Goal: Information Seeking & Learning: Compare options

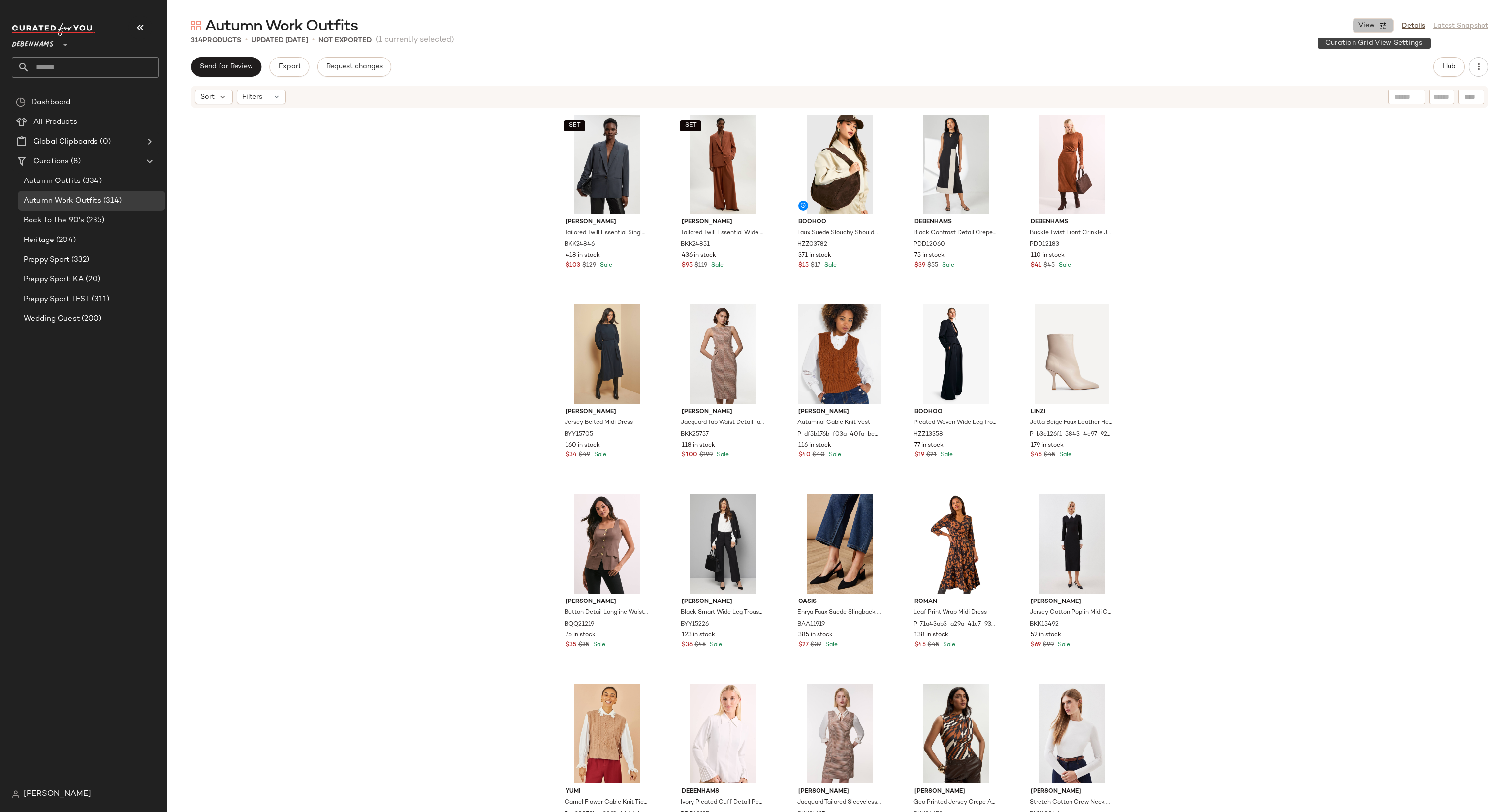
click at [1374, 31] on button "View" at bounding box center [1373, 25] width 41 height 15
click at [1341, 87] on label "Mobile (2 Grid)" at bounding box center [1318, 84] width 56 height 20
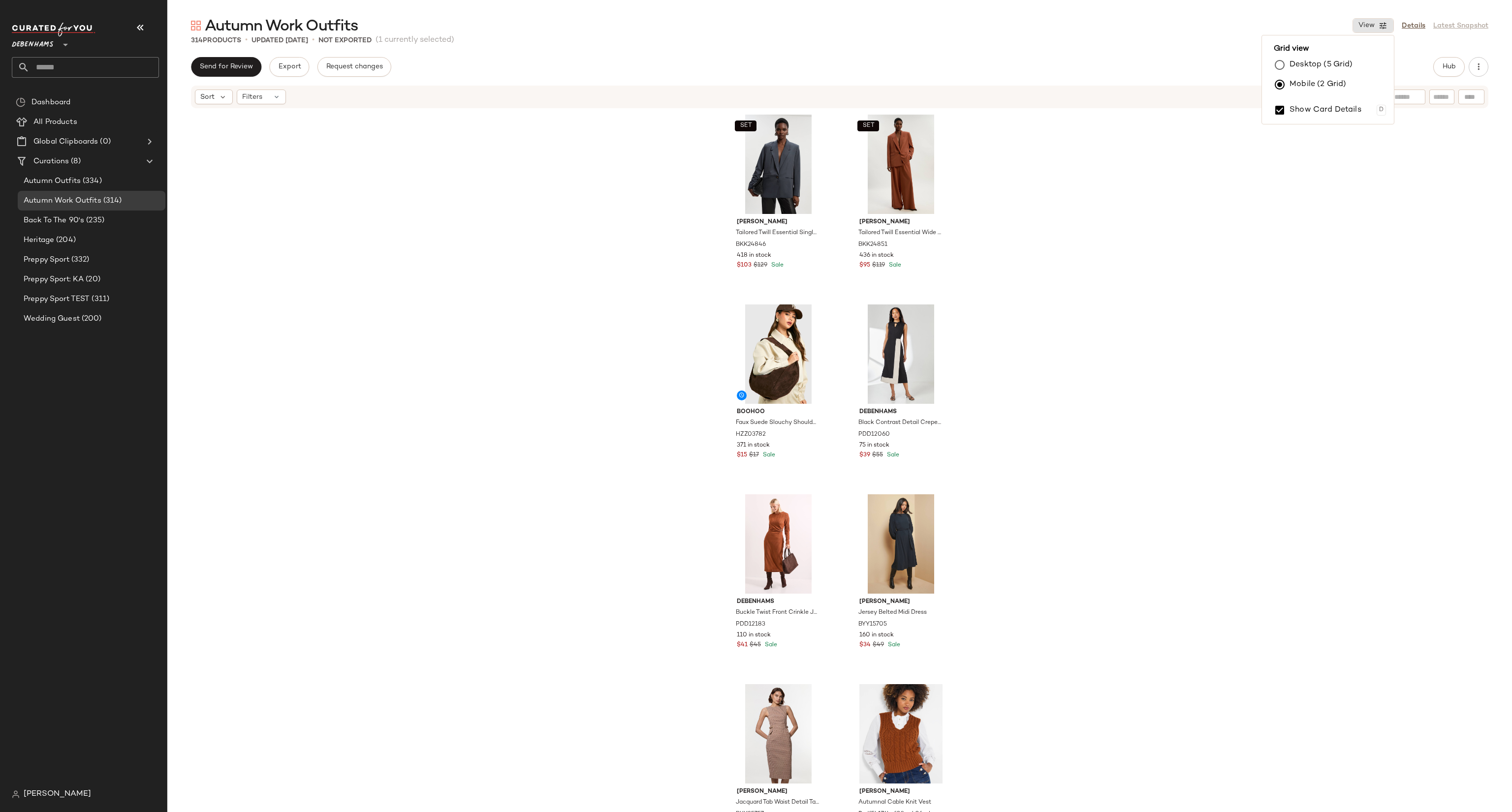
click at [49, 41] on span "Debenhams" at bounding box center [32, 42] width 42 height 18
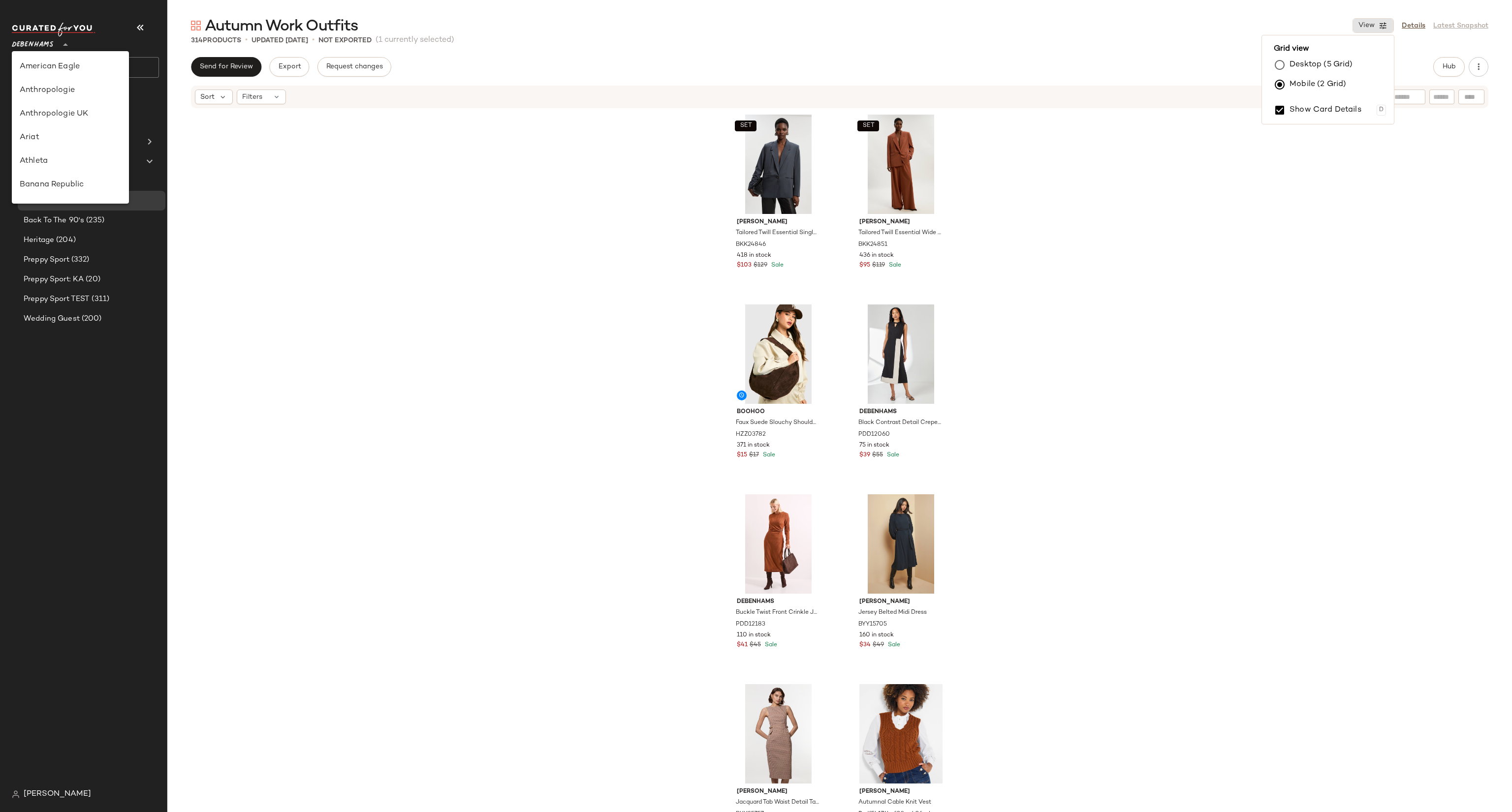
scroll to position [189, 0]
click at [305, 160] on div "SET [PERSON_NAME] Tailored Twill Essential Single Breasted Oversized Blazer BKK…" at bounding box center [839, 475] width 1345 height 733
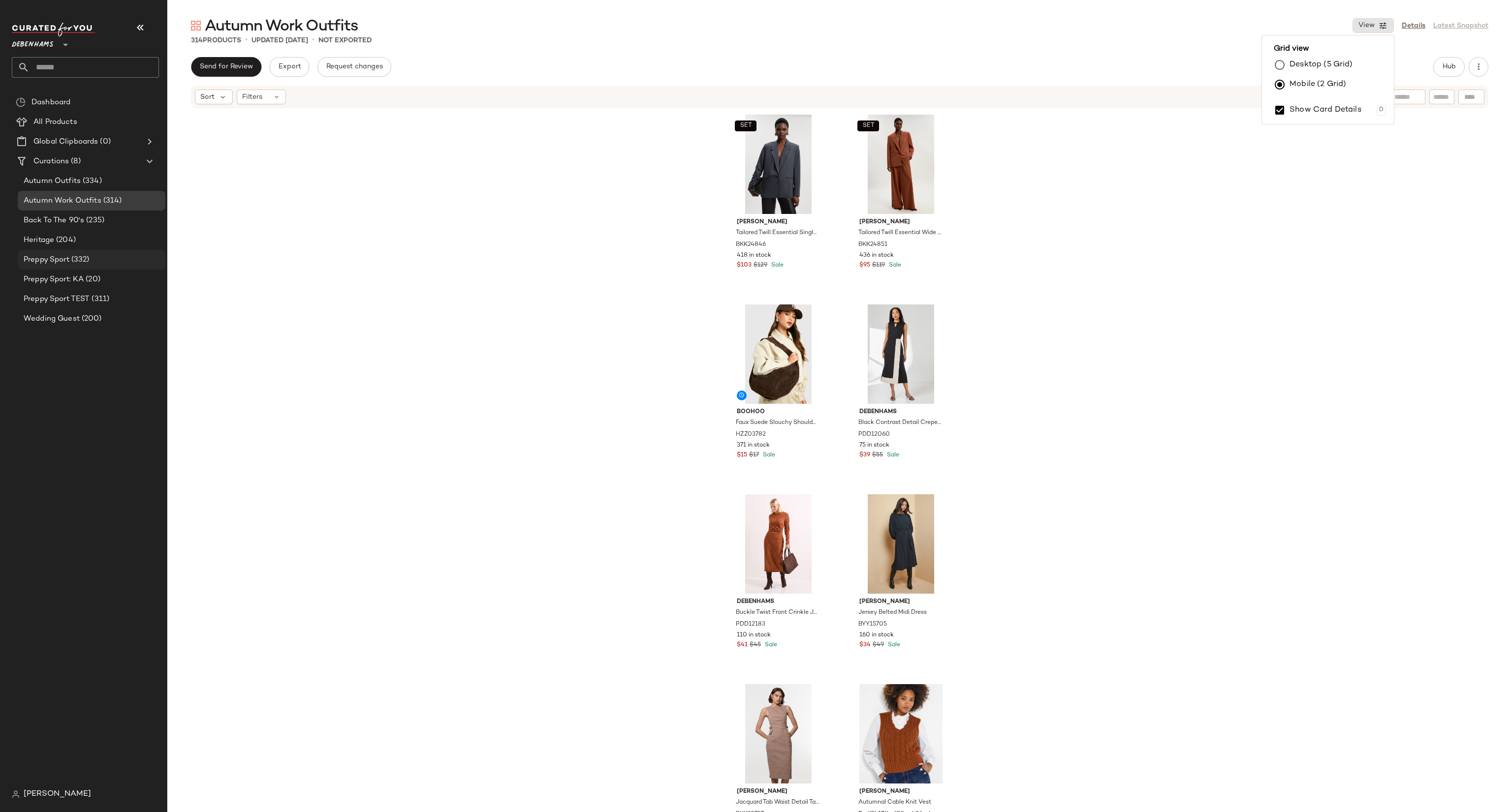
click at [103, 261] on div "Preppy Sport (332)" at bounding box center [91, 260] width 141 height 11
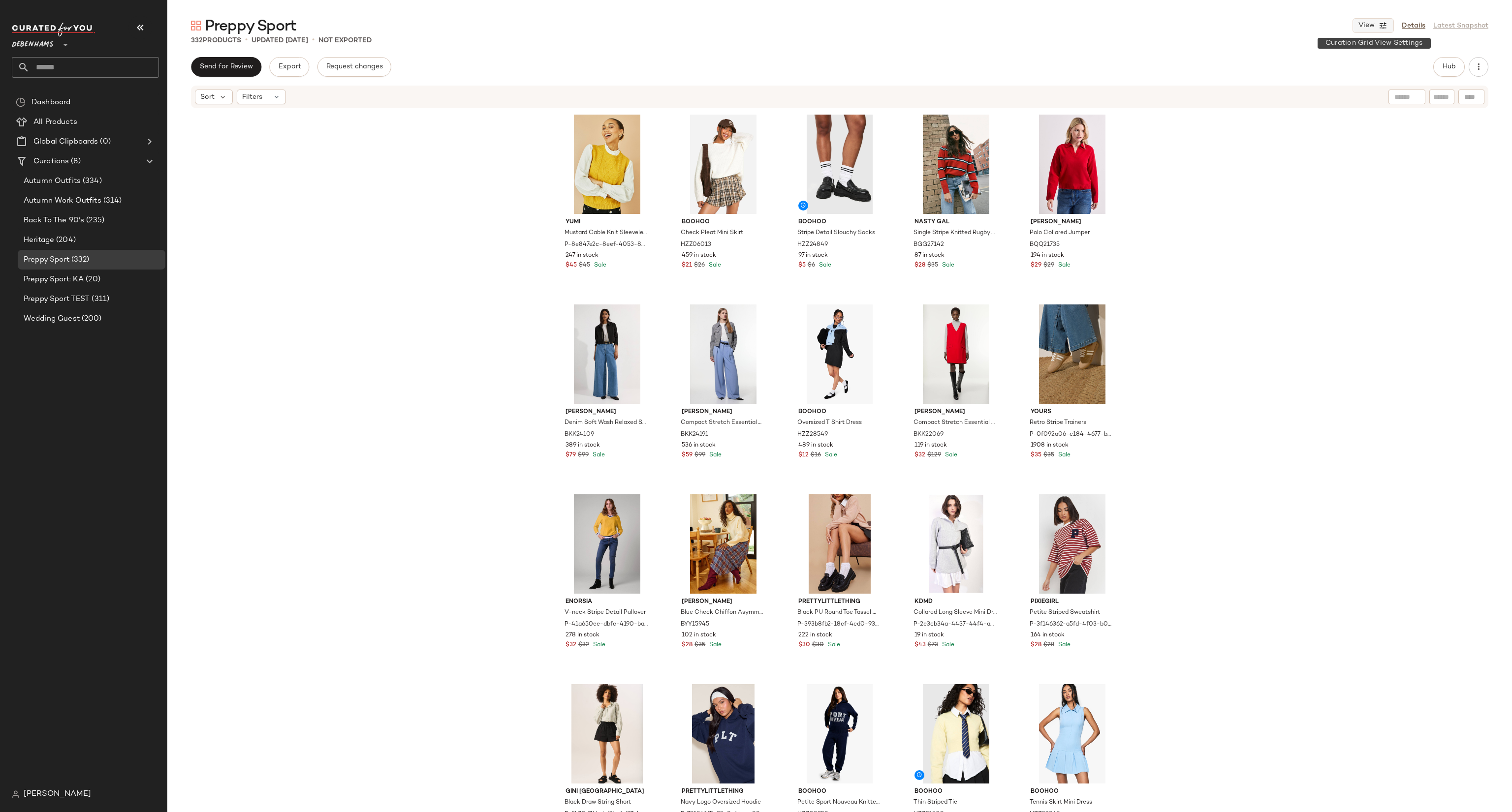
click at [1379, 32] on button "View" at bounding box center [1373, 25] width 41 height 15
click at [1342, 82] on label "Mobile (2 Grid)" at bounding box center [1318, 84] width 56 height 20
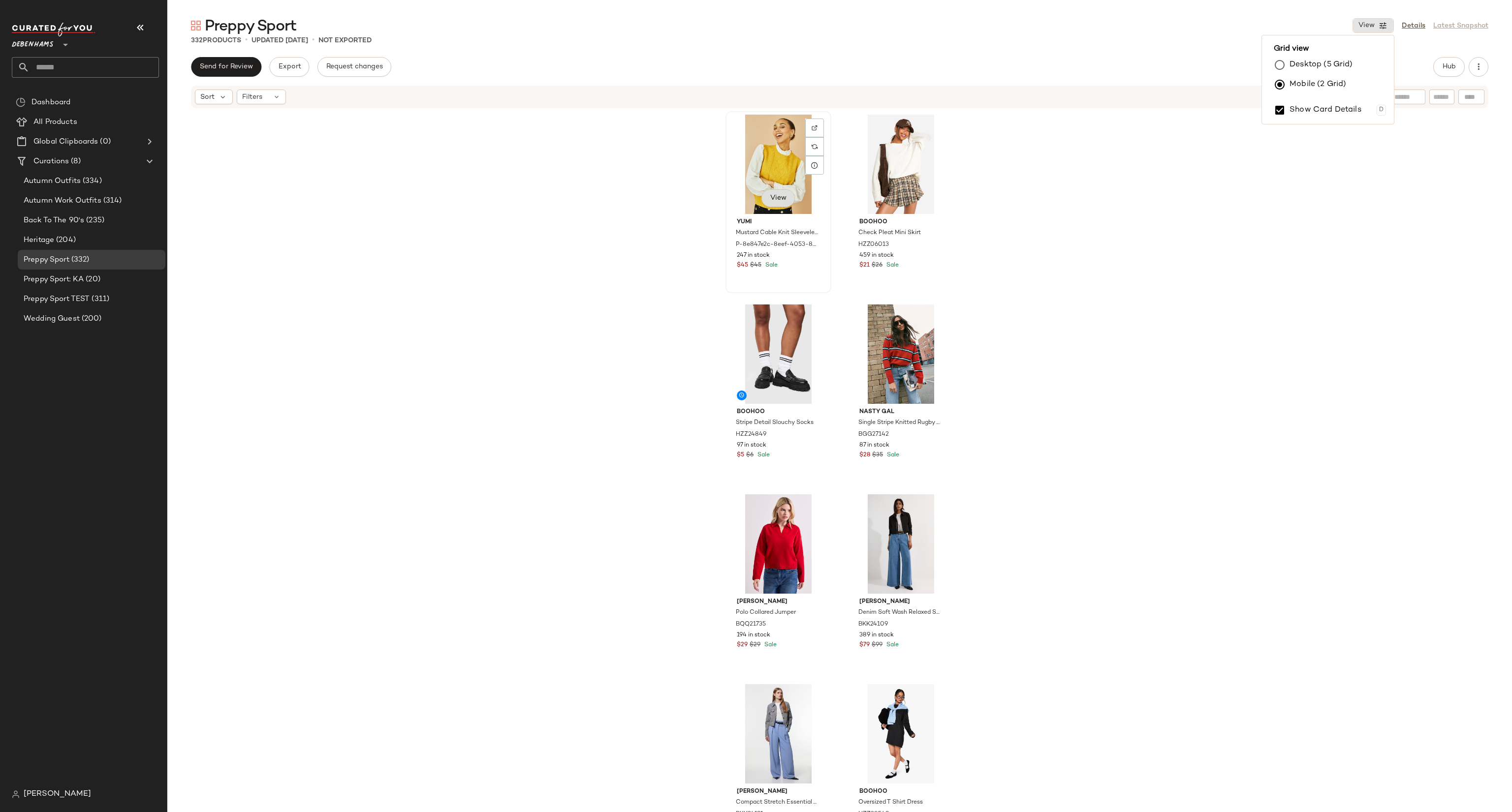
click at [785, 196] on button "View" at bounding box center [778, 198] width 33 height 18
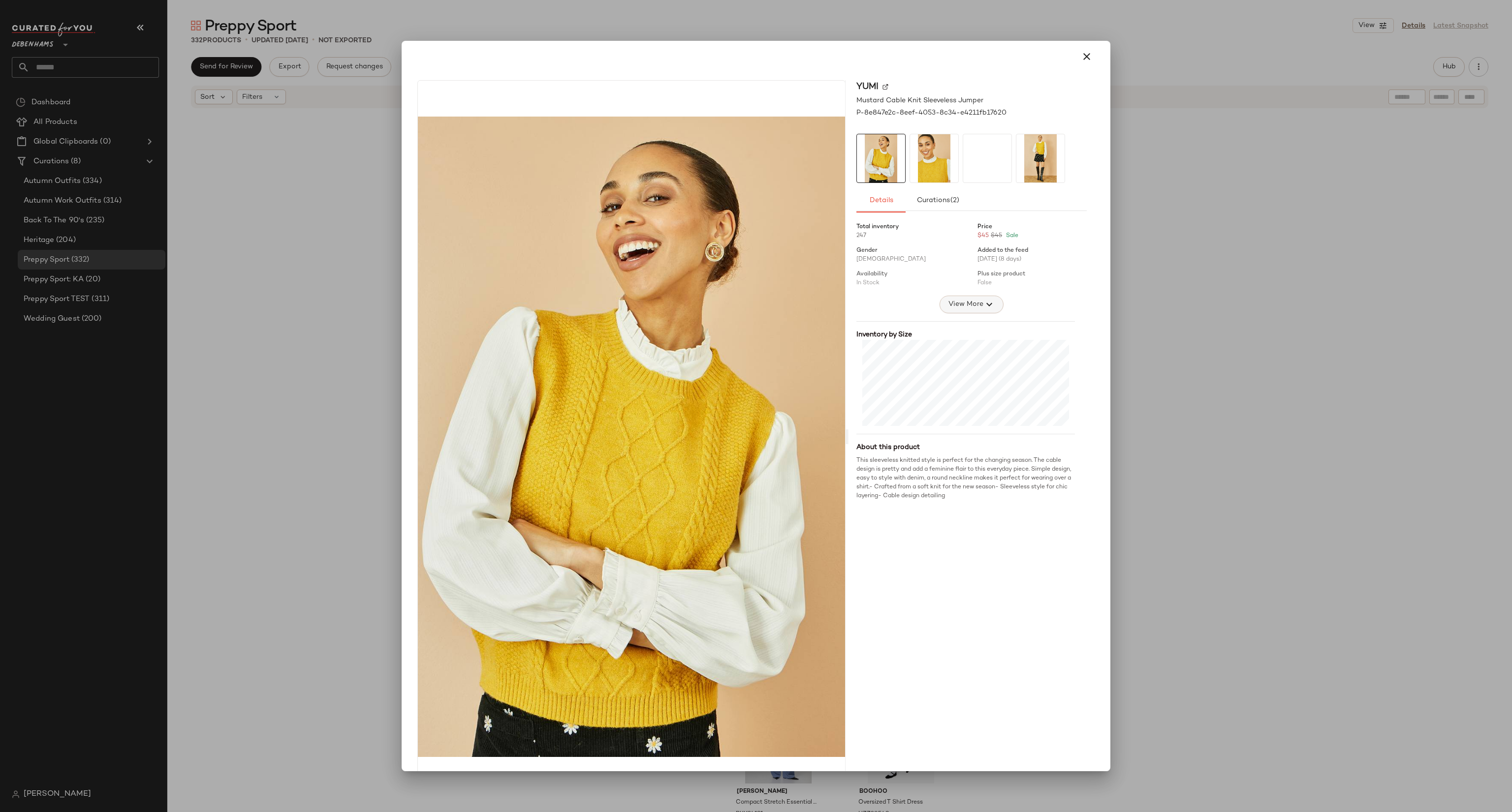
click at [943, 302] on button "View More" at bounding box center [971, 304] width 64 height 18
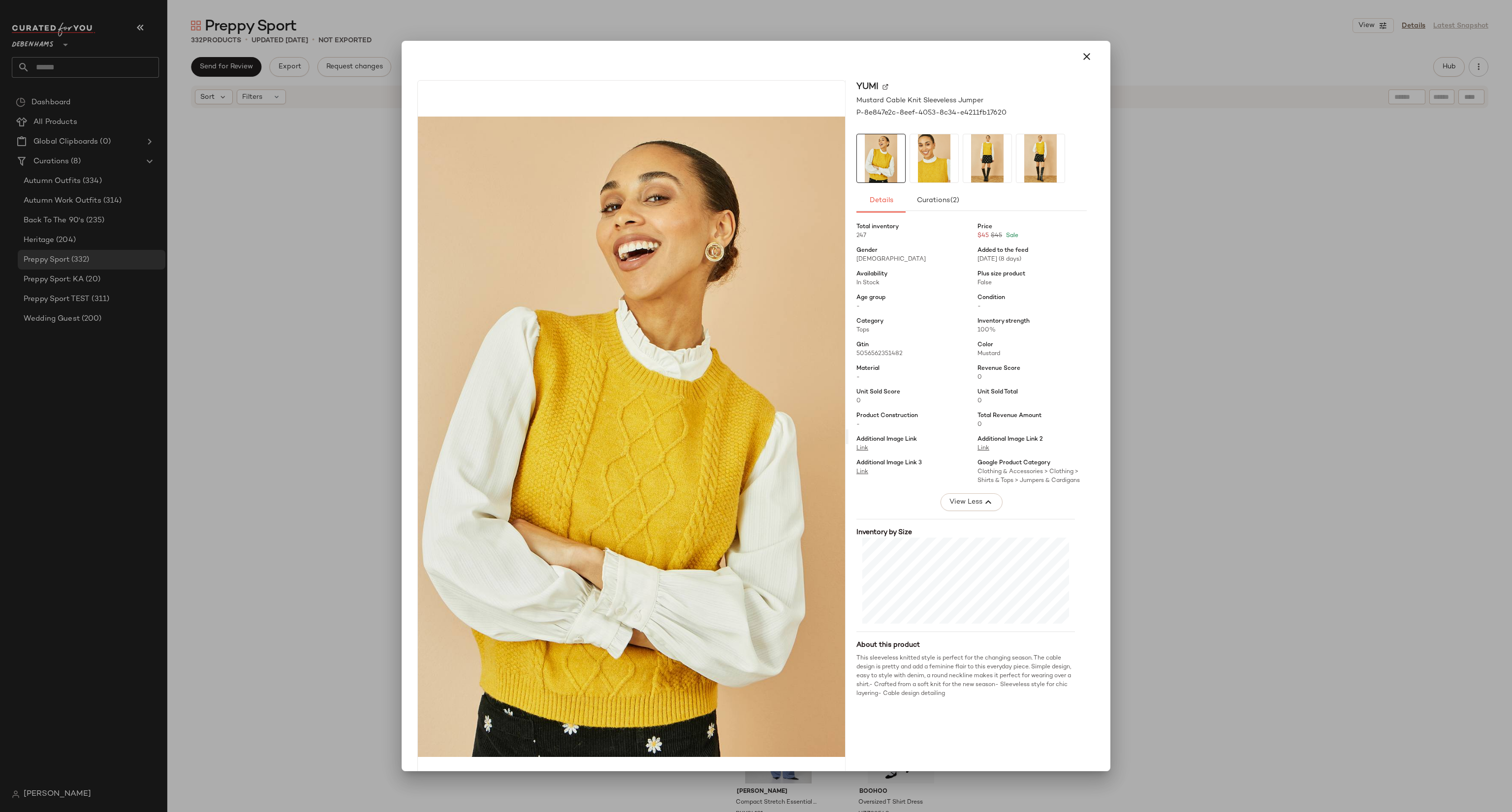
drag, startPoint x: 1102, startPoint y: 332, endPoint x: 1111, endPoint y: 337, distance: 10.3
click at [1103, 330] on div "Yumi Mustard Cable Knit Sleeveless Jumper P-8e847e2c-8eef-4053-8c34-e4211fb1762…" at bounding box center [756, 407] width 709 height 731
drag, startPoint x: 1211, startPoint y: 265, endPoint x: 1193, endPoint y: 269, distance: 18.4
click at [1209, 259] on div at bounding box center [756, 406] width 1512 height 812
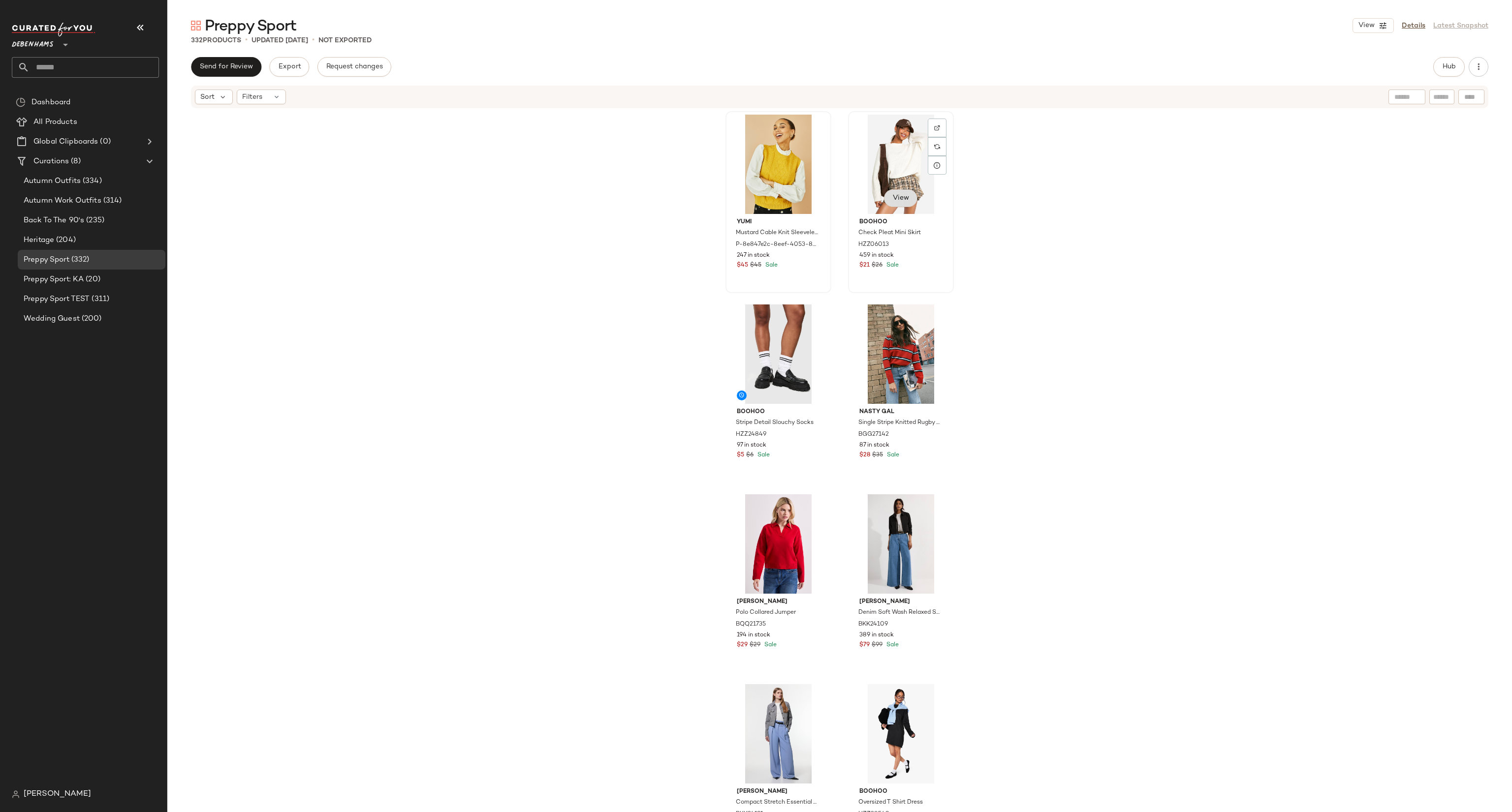
click at [898, 199] on span "View" at bounding box center [900, 198] width 17 height 8
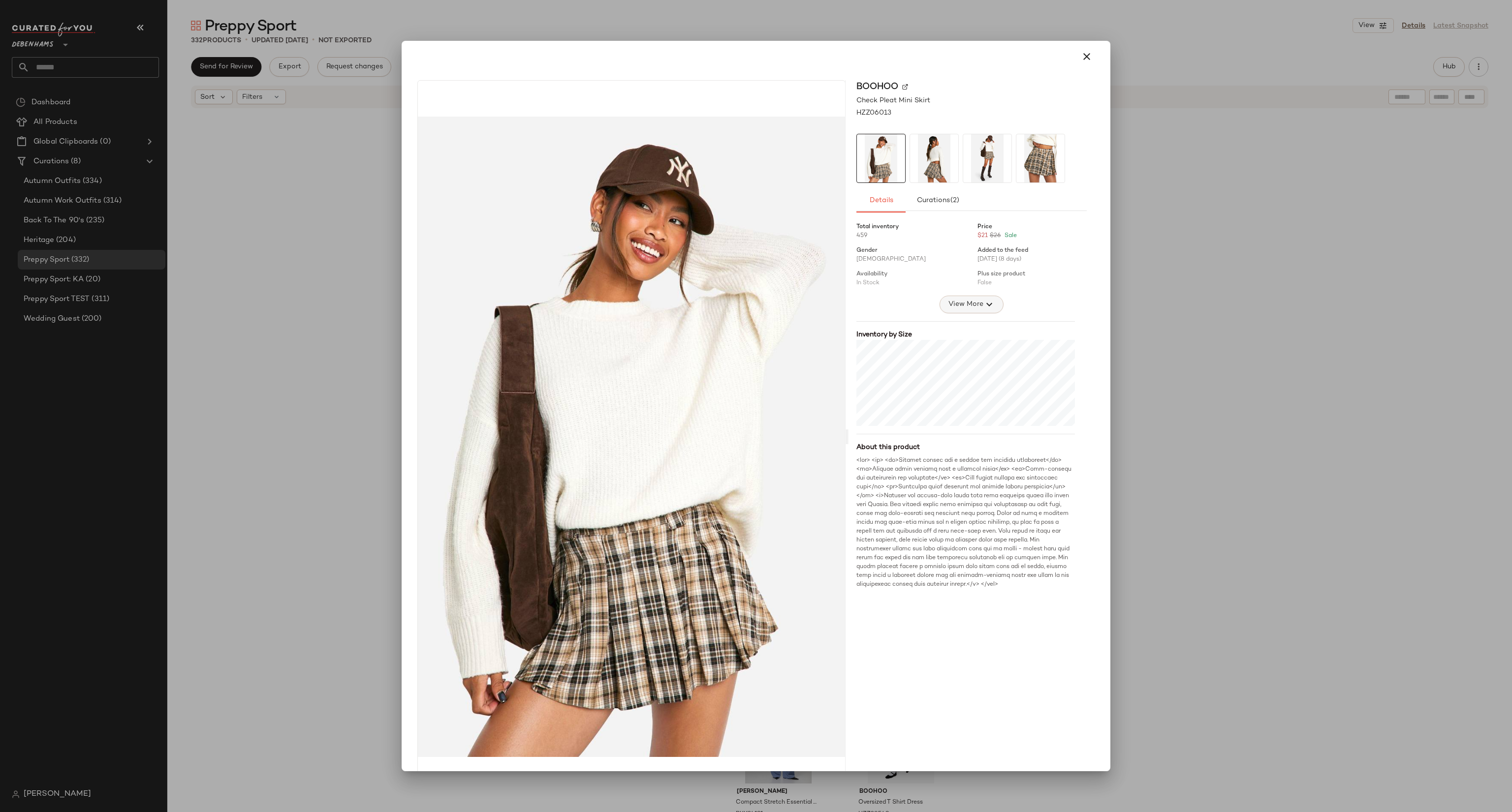
click at [983, 300] on icon "button" at bounding box center [989, 304] width 12 height 12
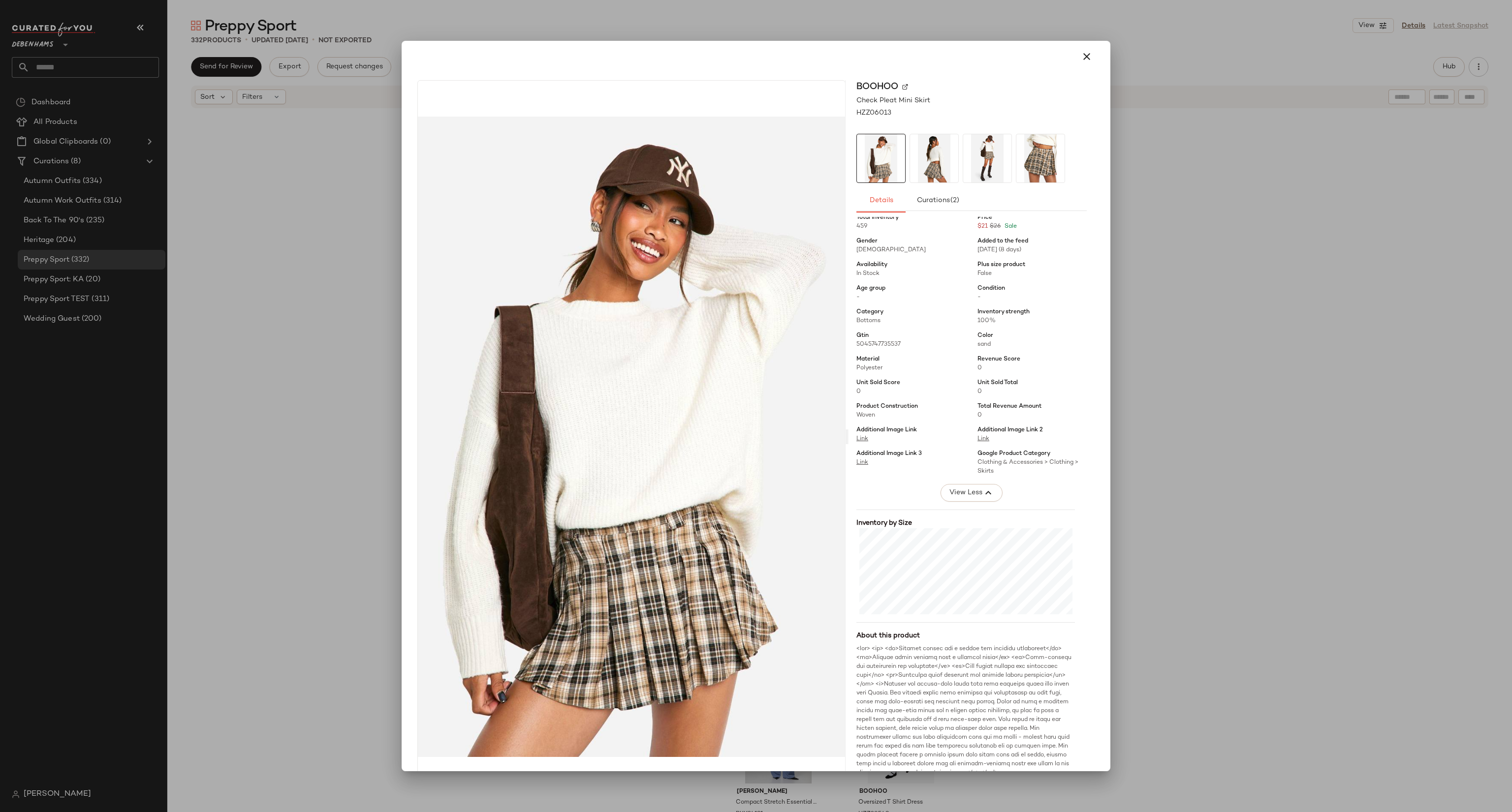
scroll to position [12, 0]
click at [1265, 320] on div at bounding box center [756, 406] width 1512 height 812
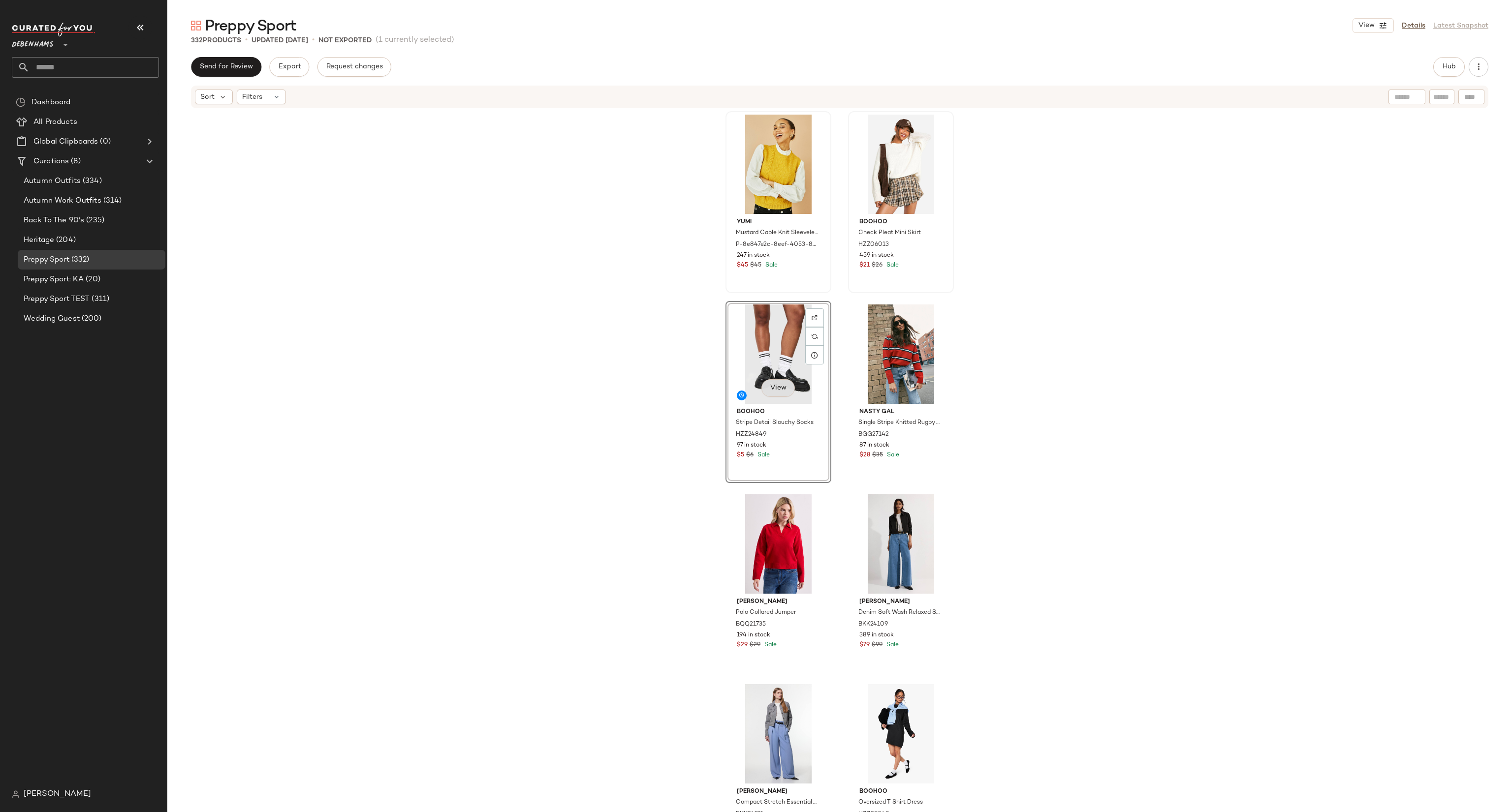
click at [780, 394] on button "View" at bounding box center [778, 388] width 33 height 18
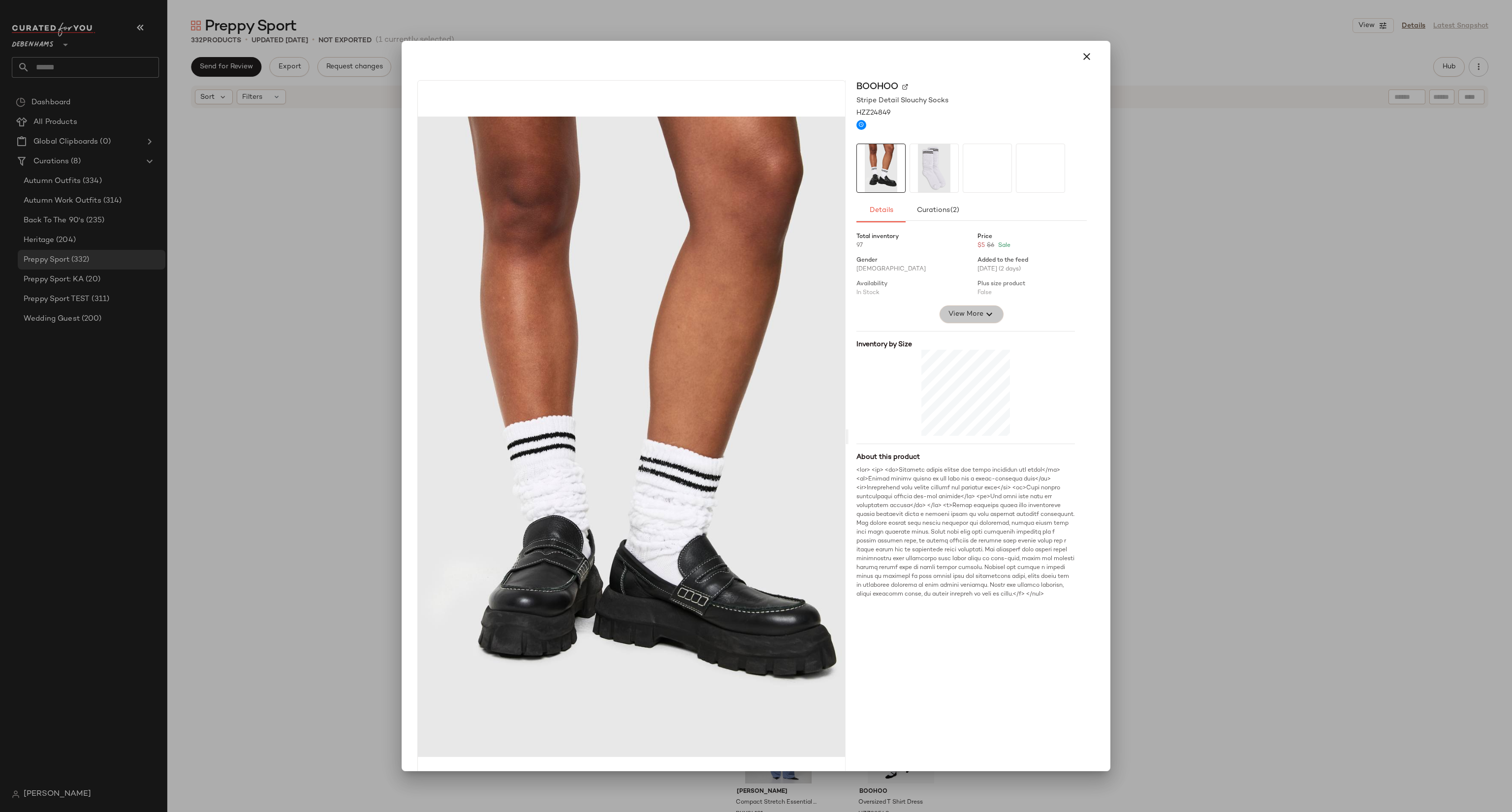
click at [985, 306] on button "View More" at bounding box center [971, 314] width 64 height 18
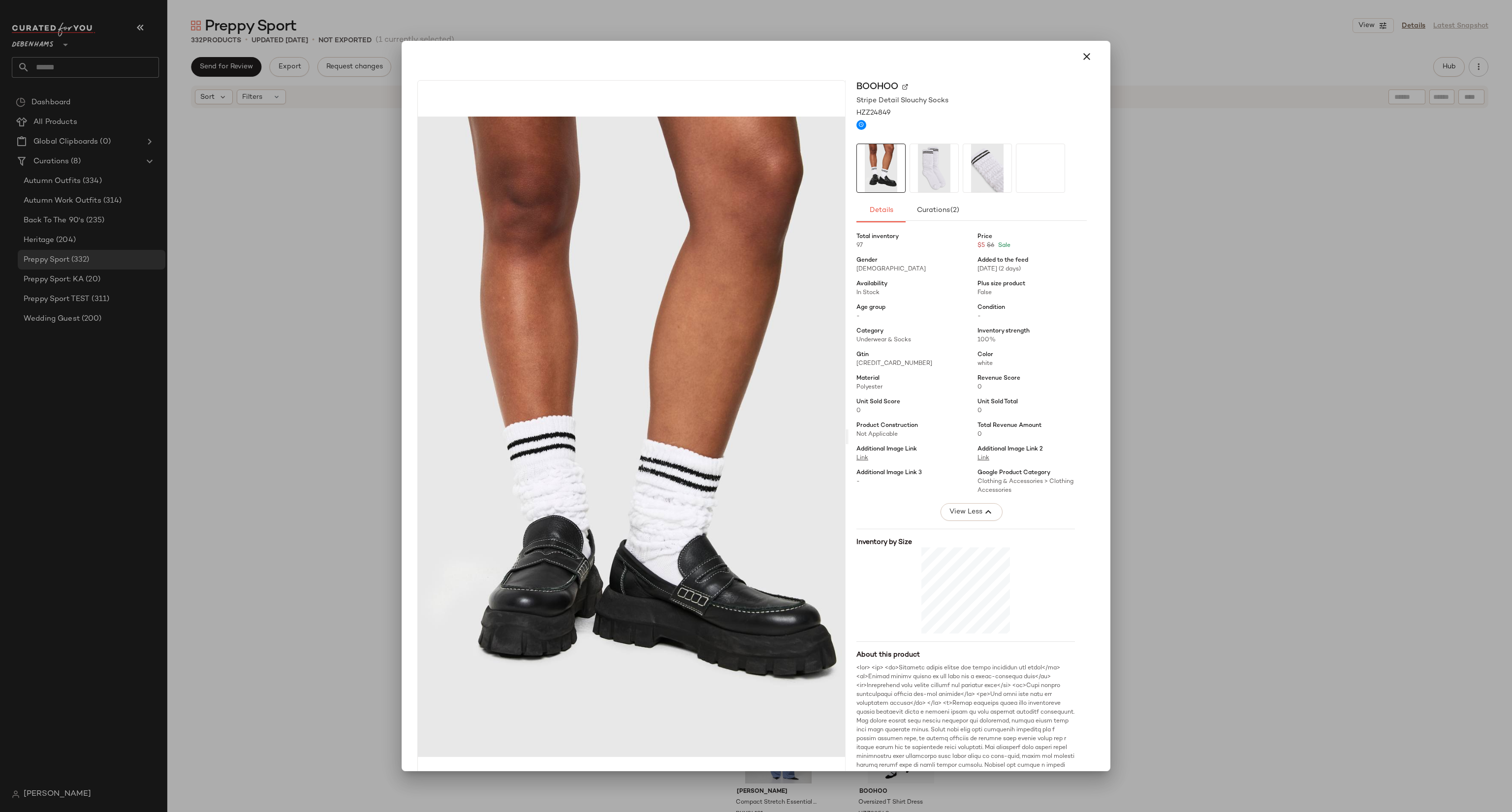
click at [1276, 239] on div at bounding box center [756, 406] width 1512 height 812
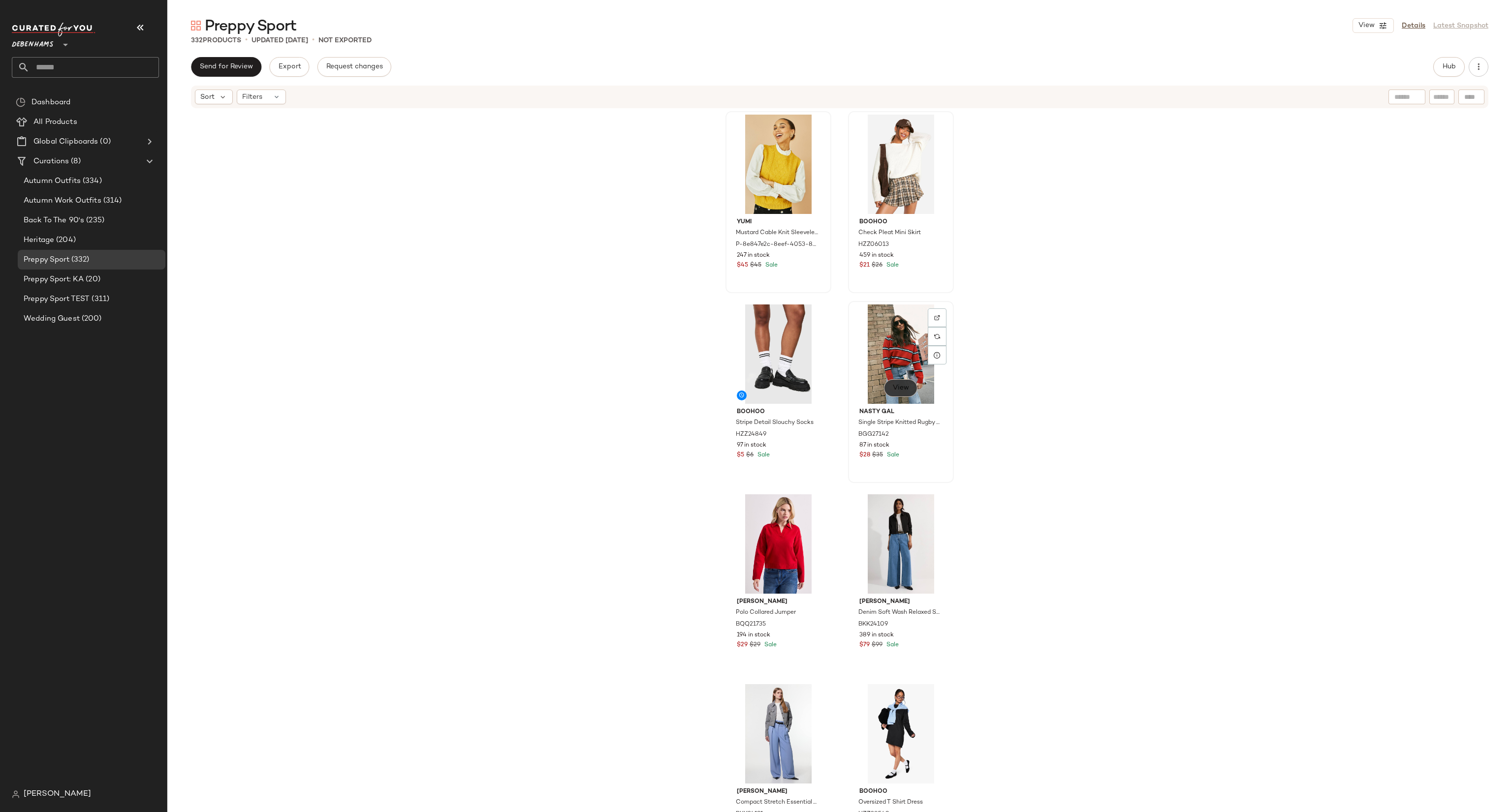
click at [895, 383] on button "View" at bounding box center [900, 388] width 33 height 18
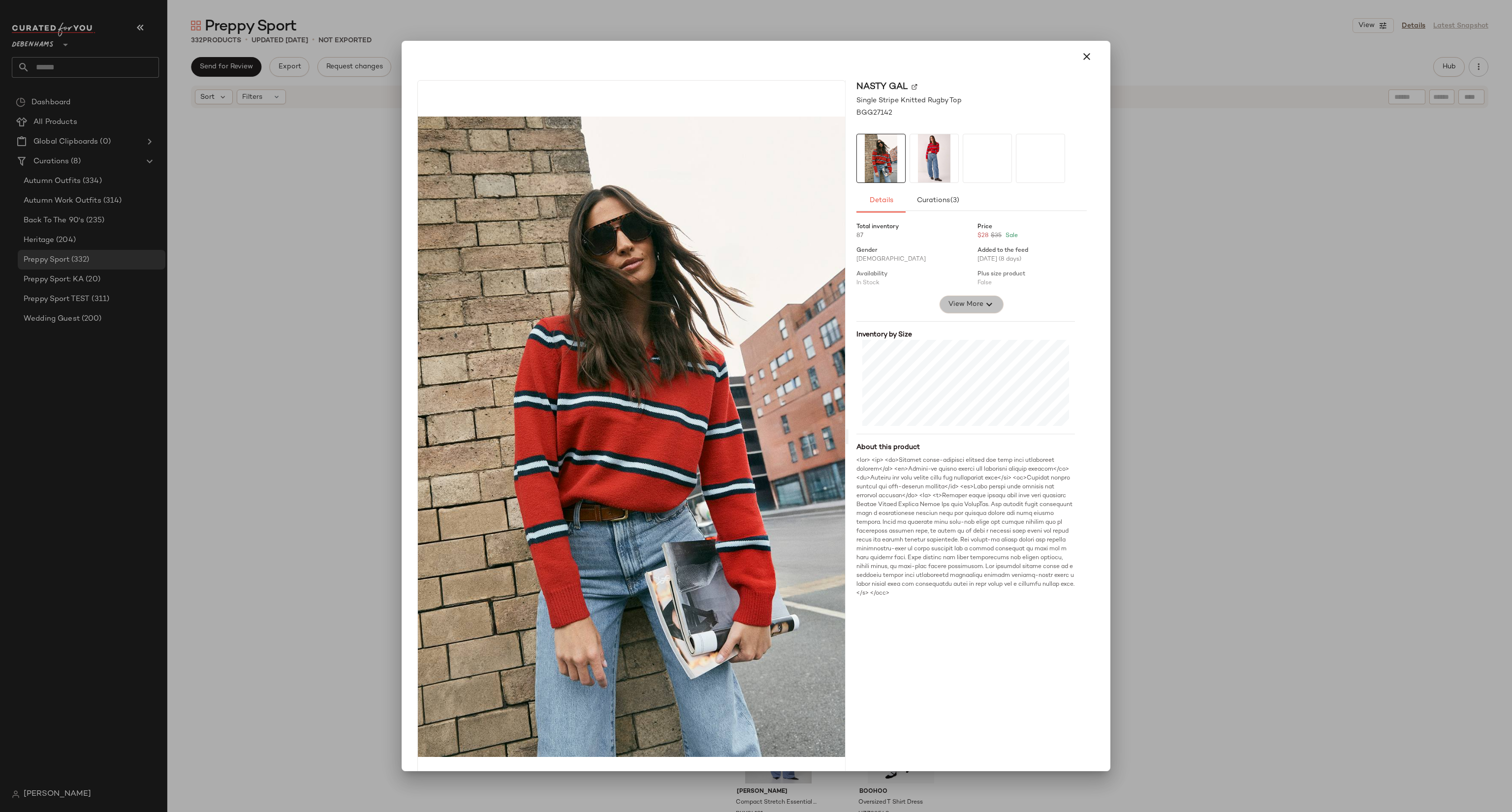
click at [963, 300] on span "View More" at bounding box center [966, 304] width 35 height 12
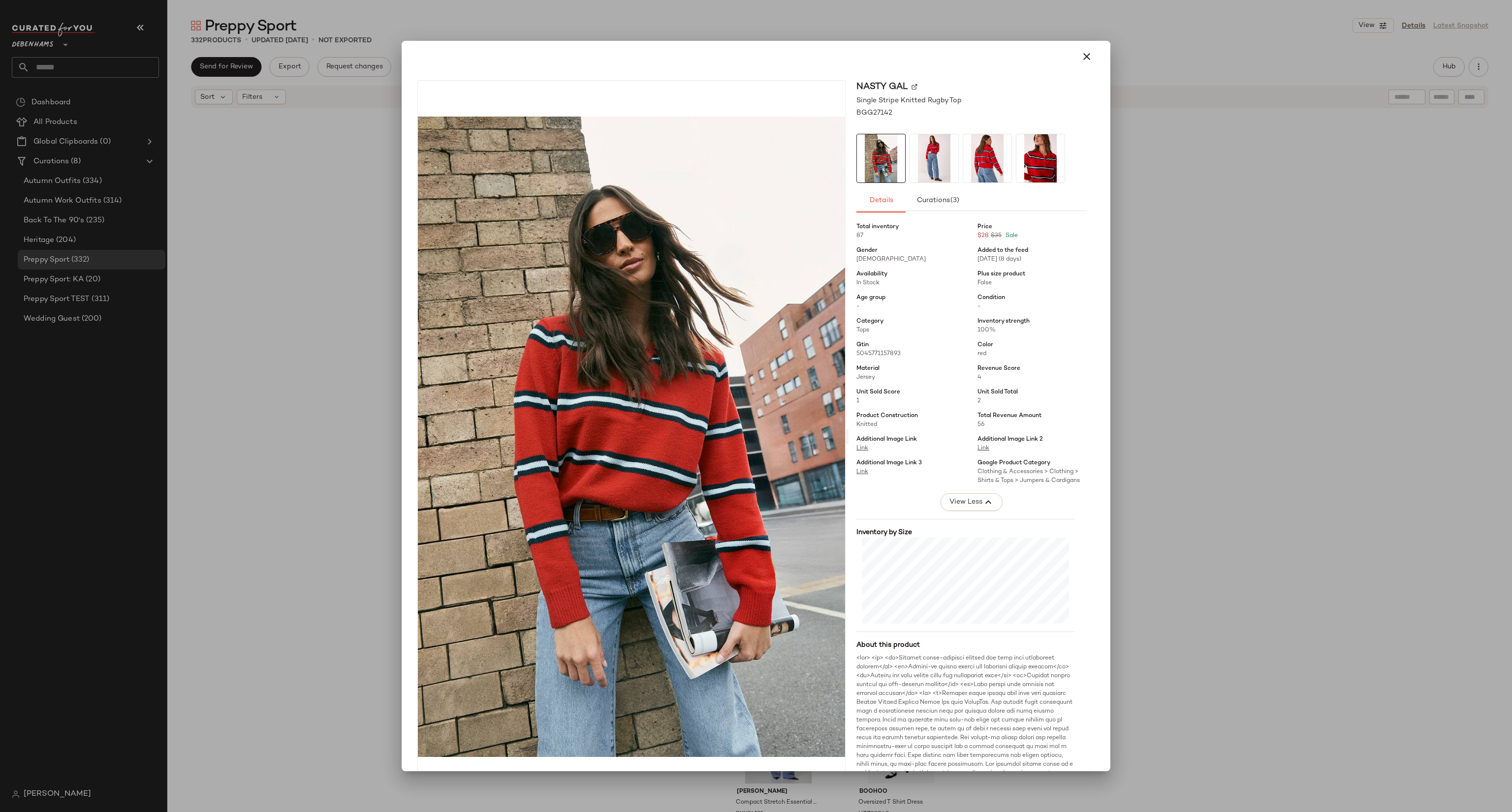
click at [1296, 374] on div at bounding box center [756, 406] width 1512 height 812
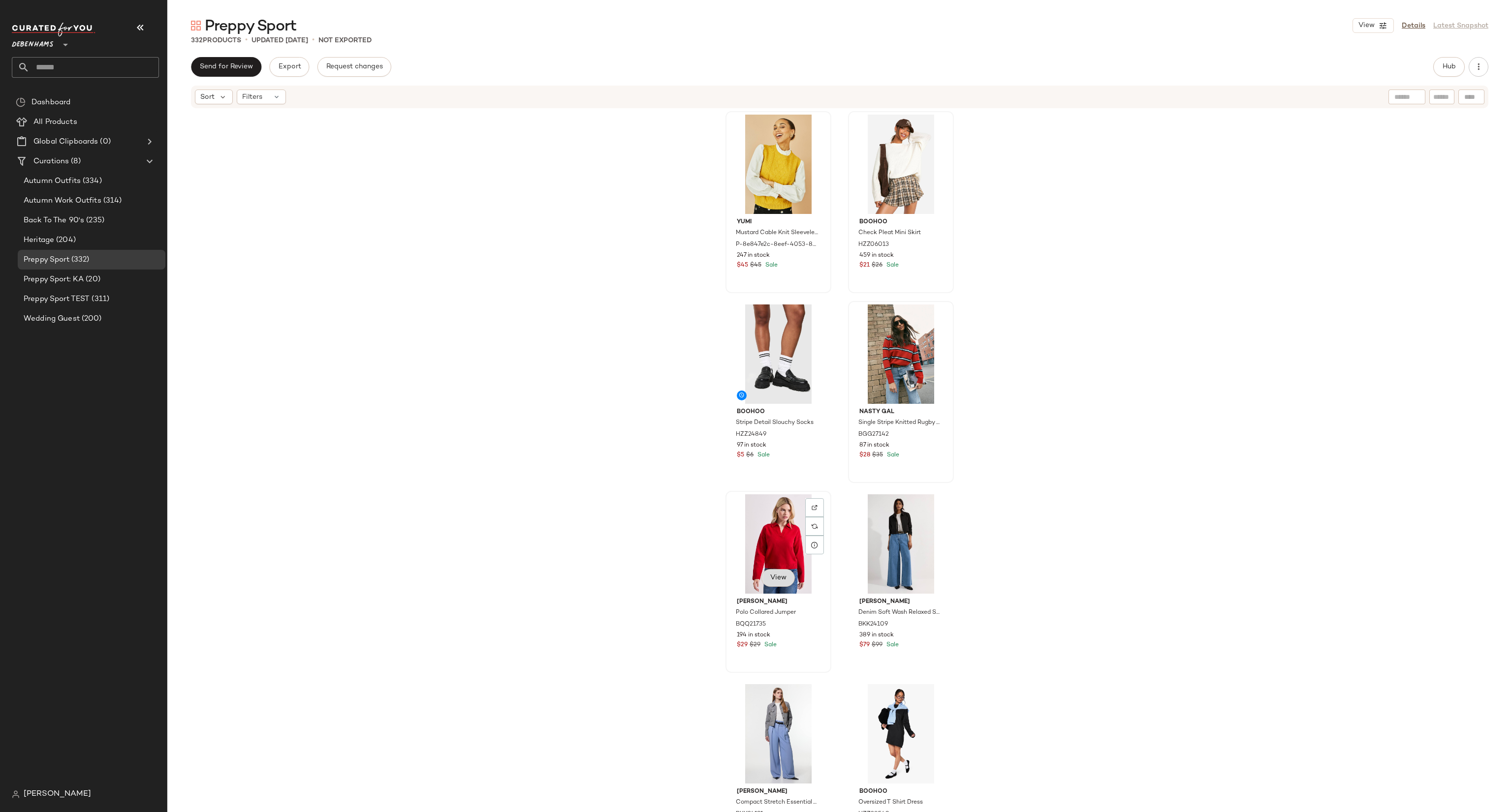
click at [764, 570] on button "View" at bounding box center [778, 578] width 33 height 18
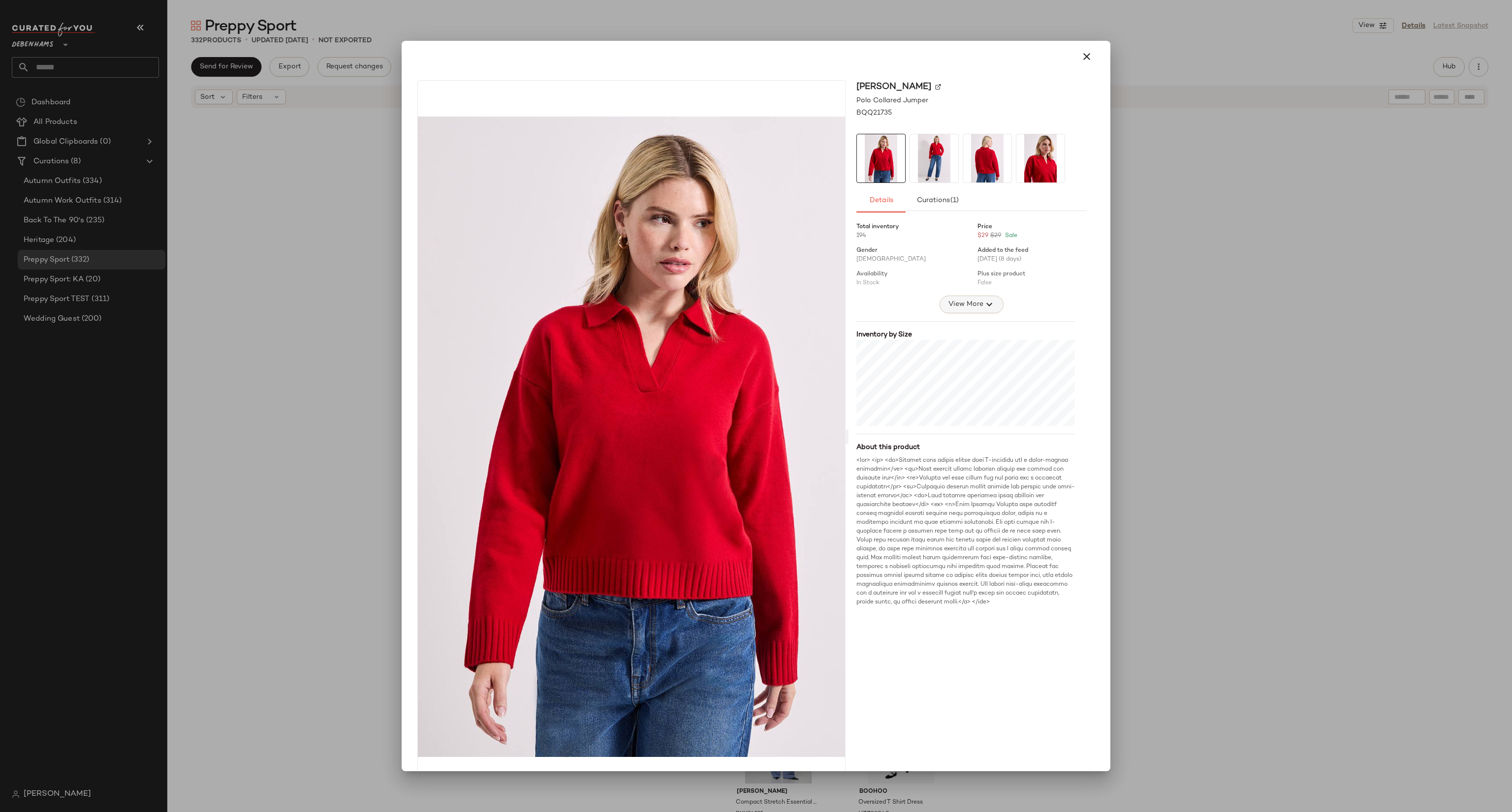
click at [967, 294] on div at bounding box center [971, 255] width 230 height 81
click at [963, 312] on div "Total inventory 194 Price $29 $29 Sale Gender [DEMOGRAPHIC_DATA] Added to the f…" at bounding box center [971, 412] width 230 height 390
click at [963, 312] on button "View More" at bounding box center [971, 304] width 64 height 18
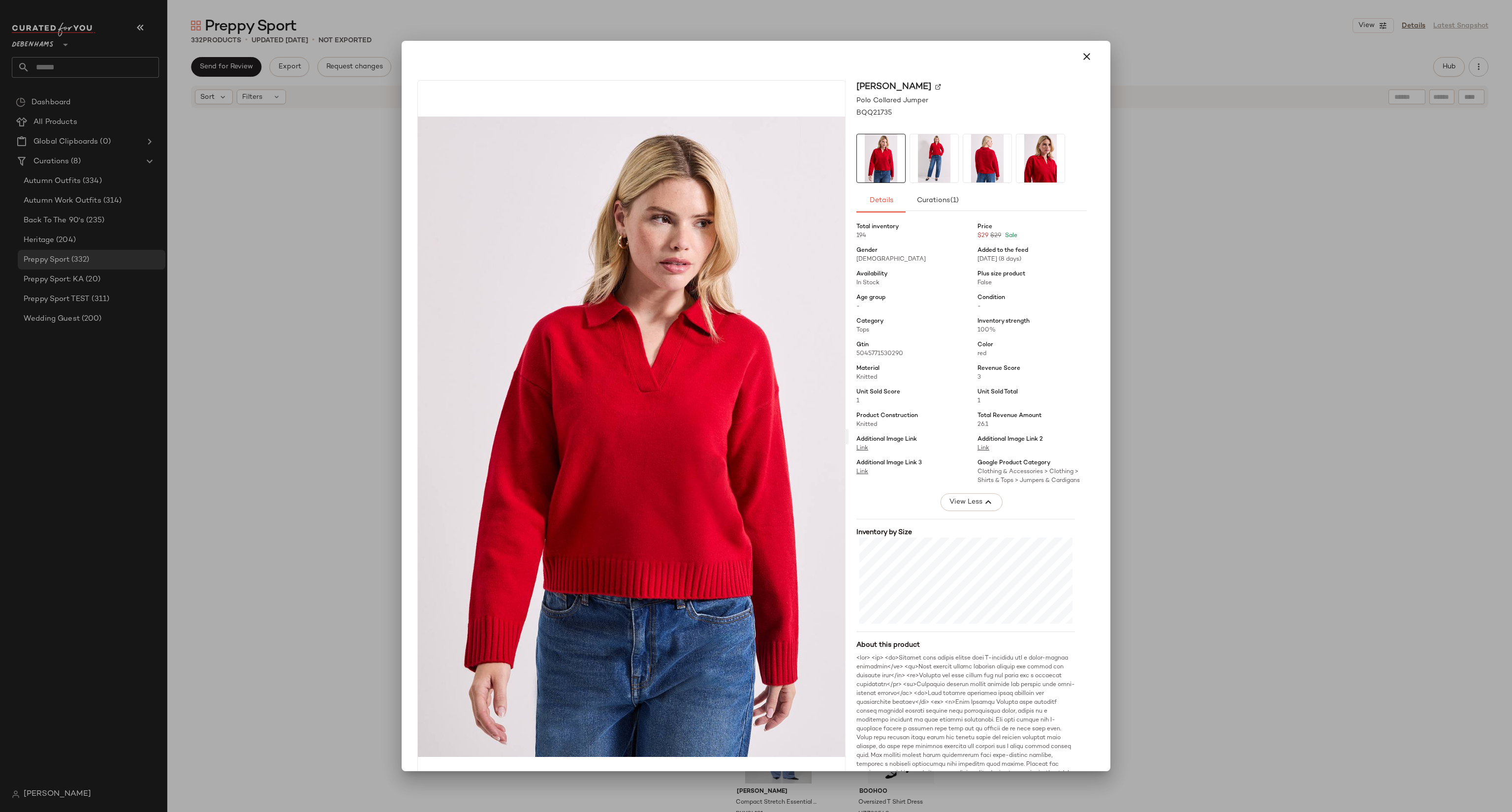
click at [1186, 428] on div at bounding box center [756, 406] width 1512 height 812
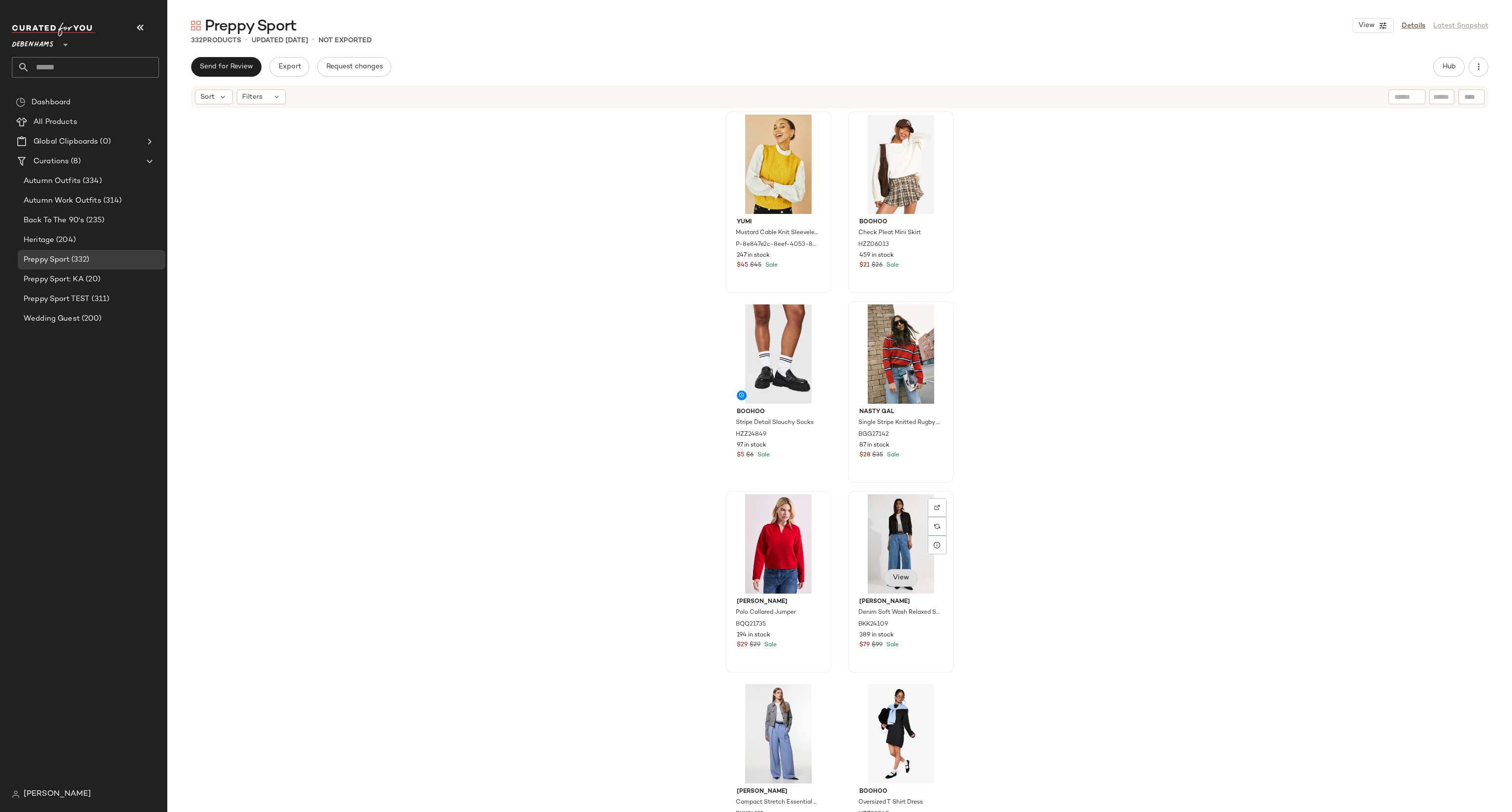
click at [893, 581] on span "View" at bounding box center [900, 578] width 17 height 8
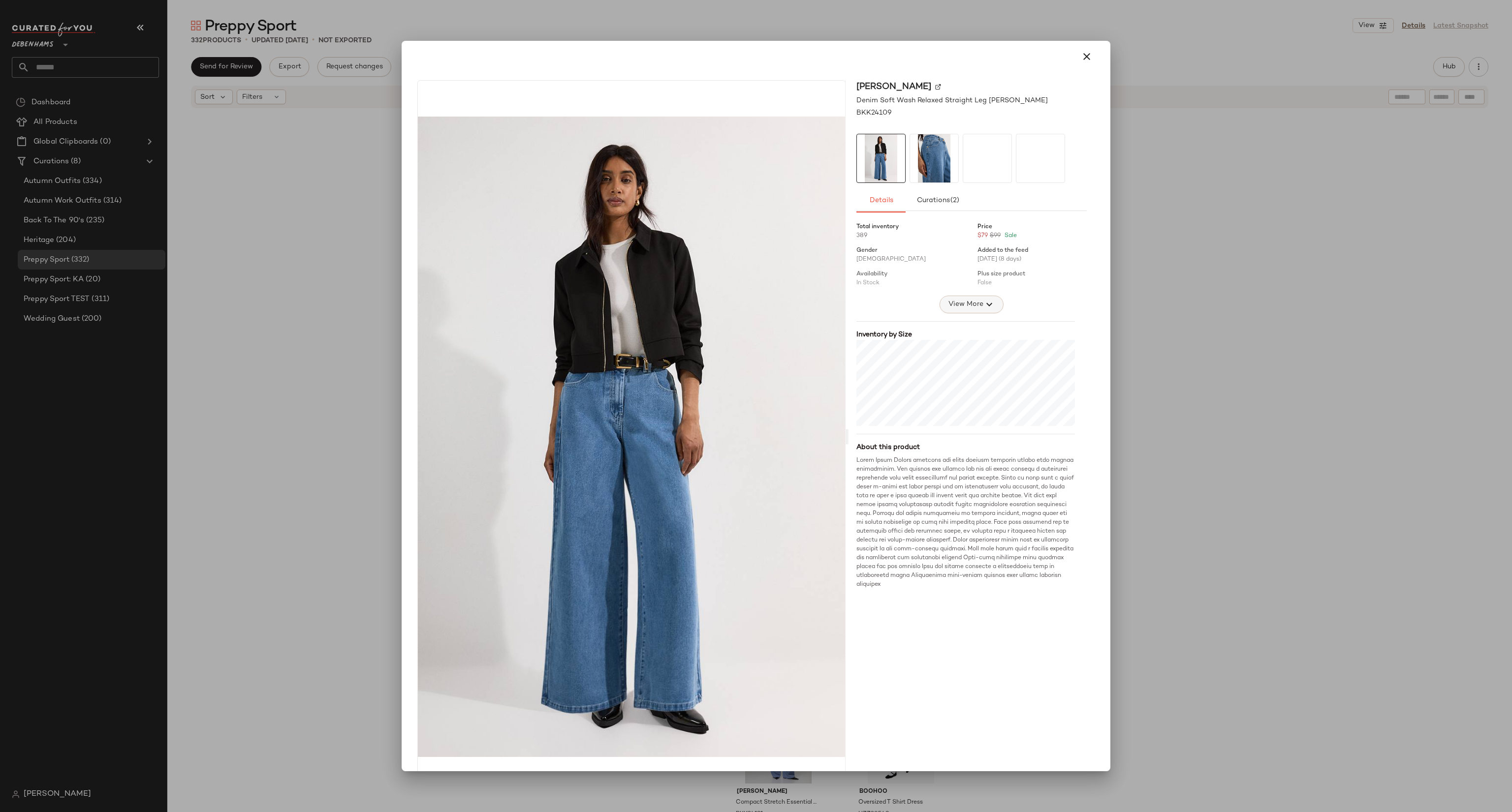
click at [973, 312] on button "View More" at bounding box center [971, 304] width 64 height 18
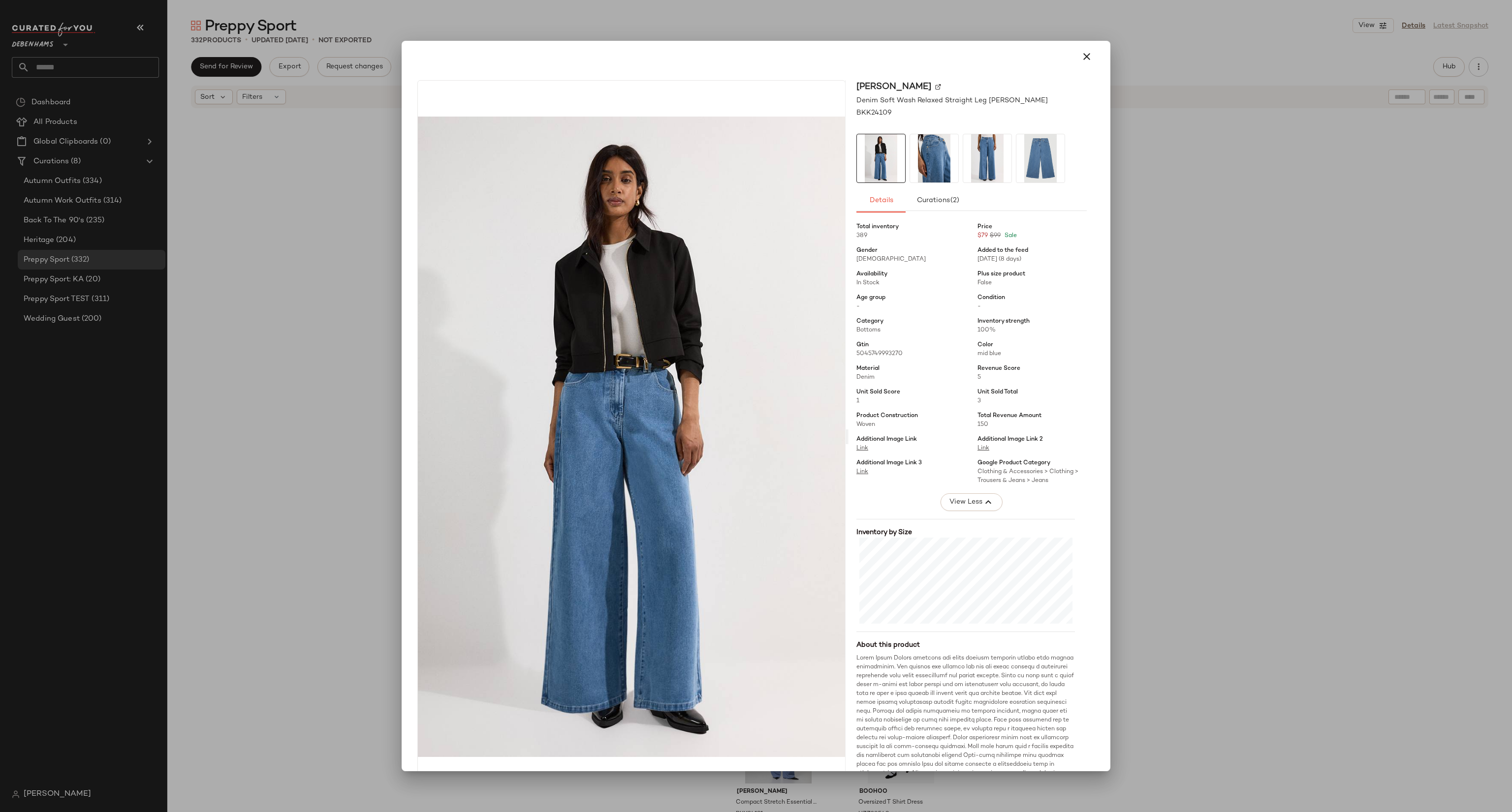
click at [1136, 336] on div at bounding box center [756, 406] width 1512 height 812
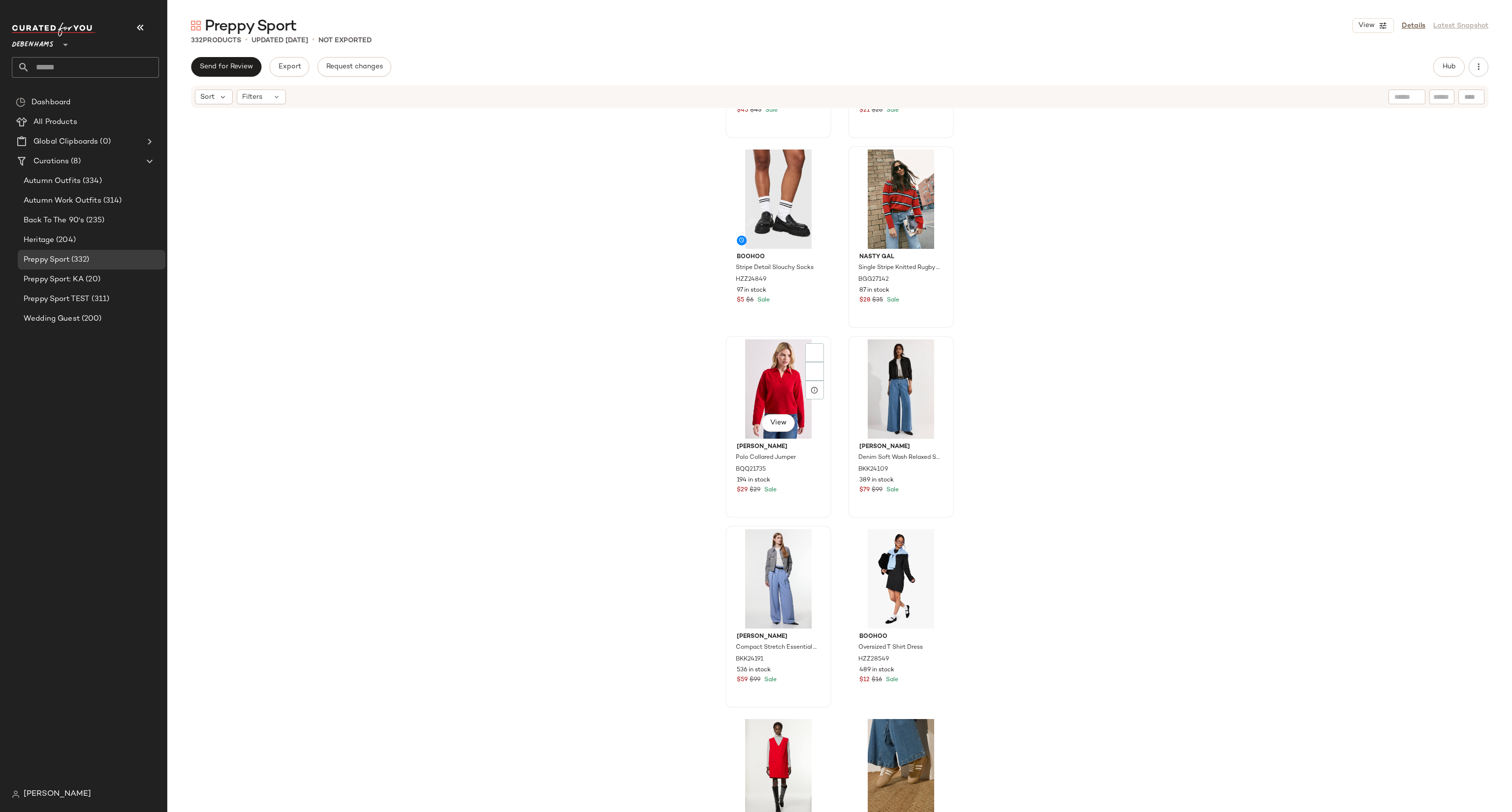
scroll to position [401, 0]
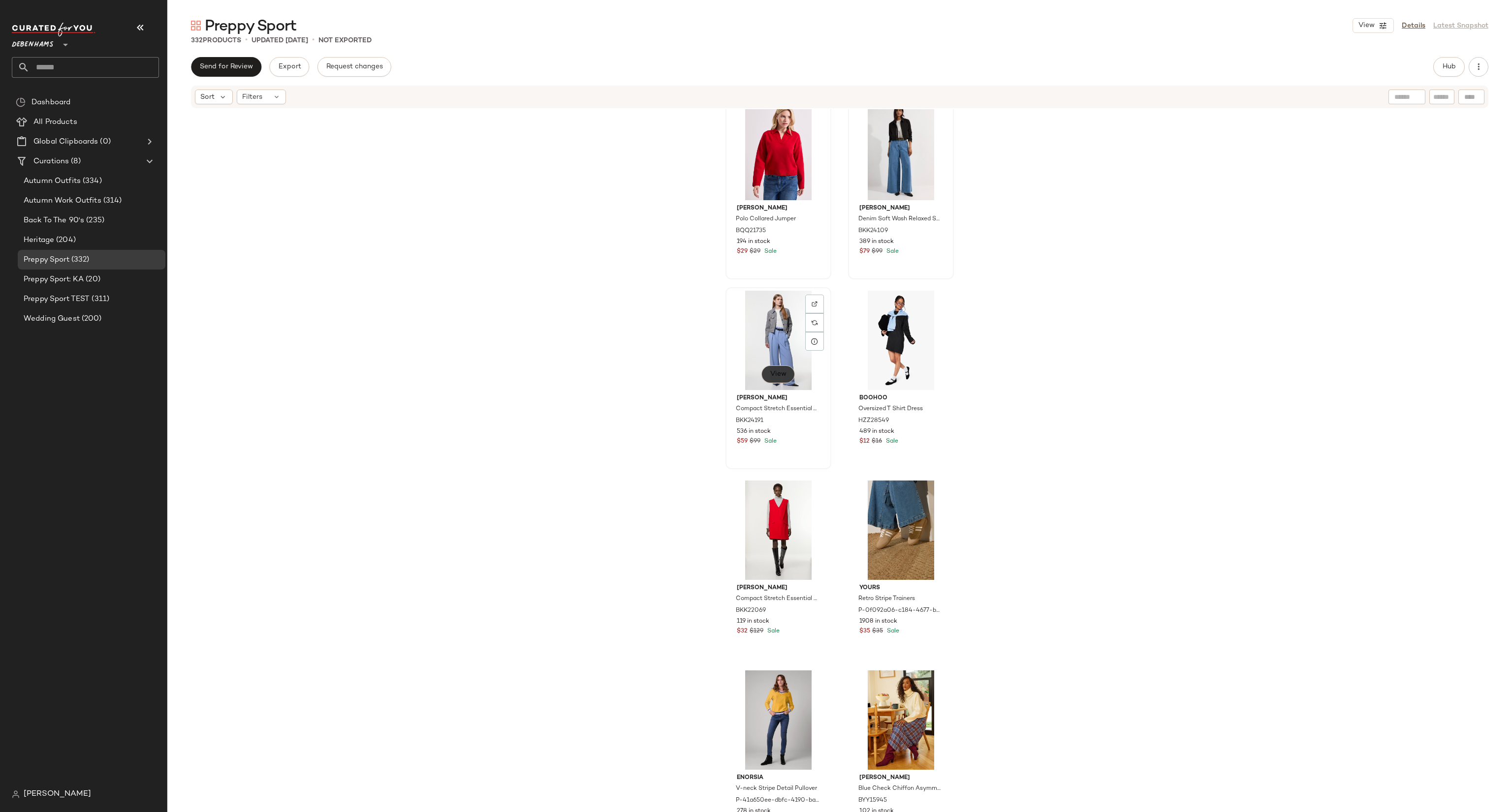
click at [775, 375] on span "View" at bounding box center [778, 374] width 17 height 8
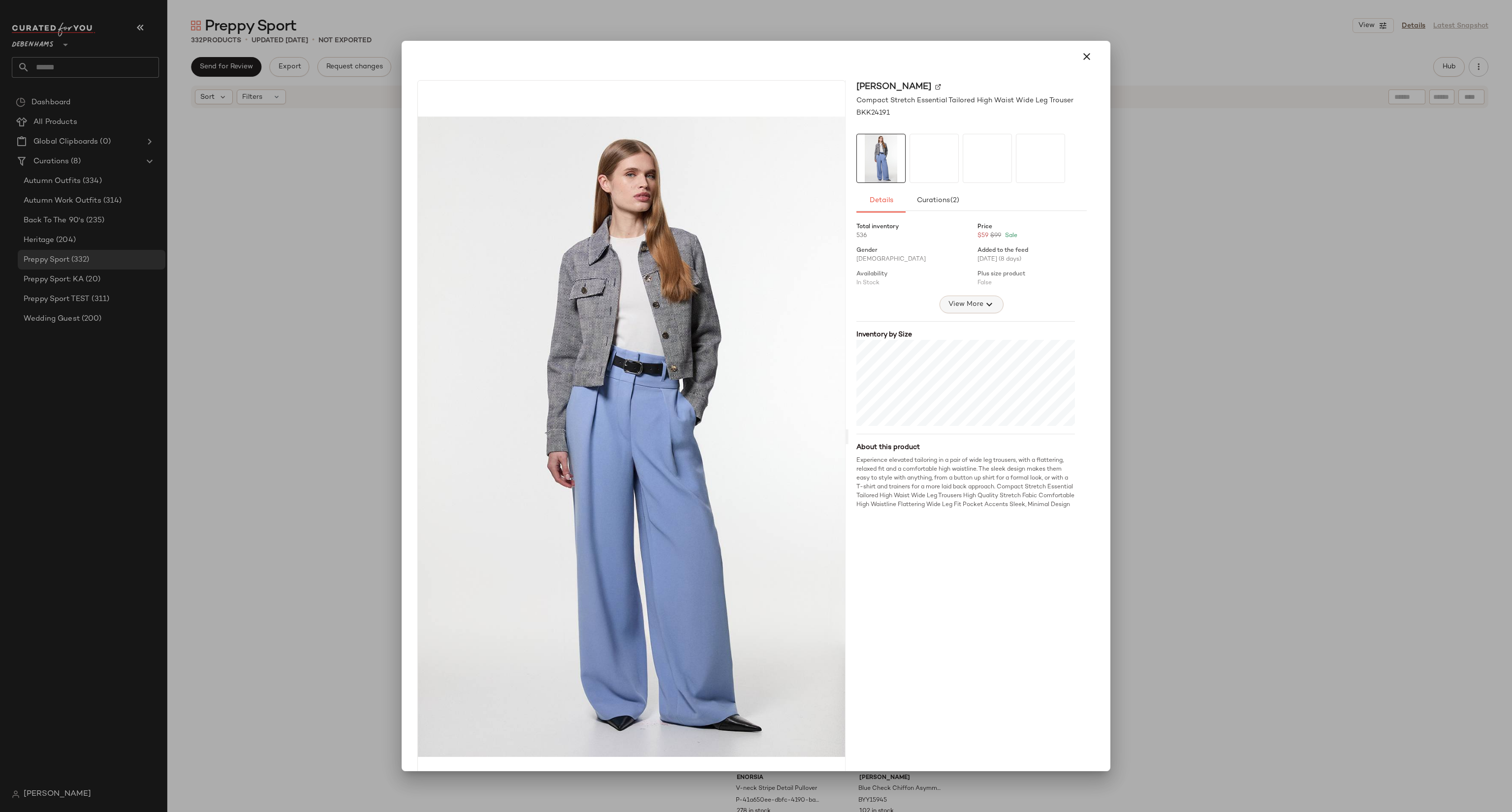
click at [950, 306] on span "View More" at bounding box center [966, 304] width 35 height 12
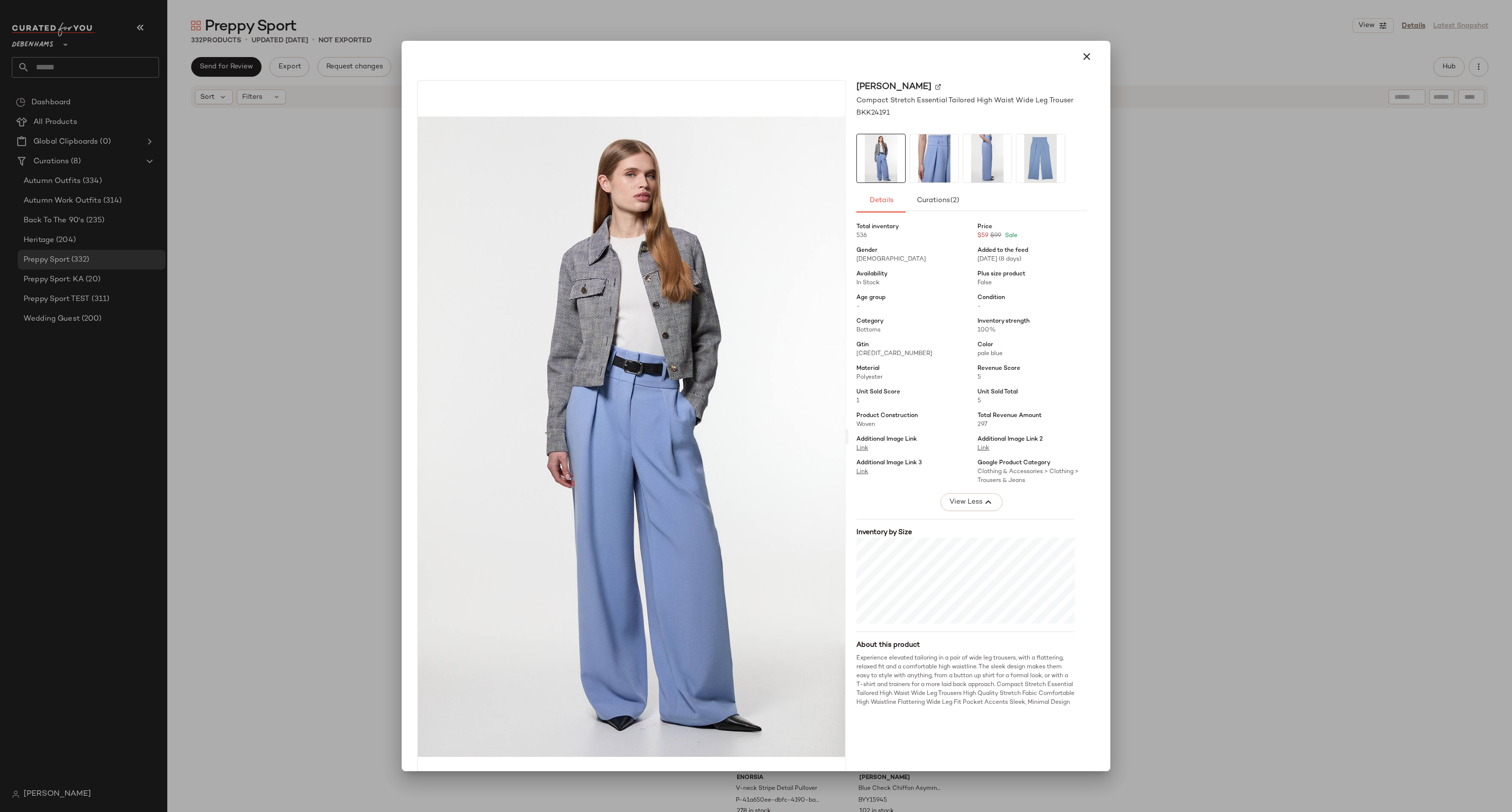
click at [1254, 381] on div at bounding box center [756, 406] width 1512 height 812
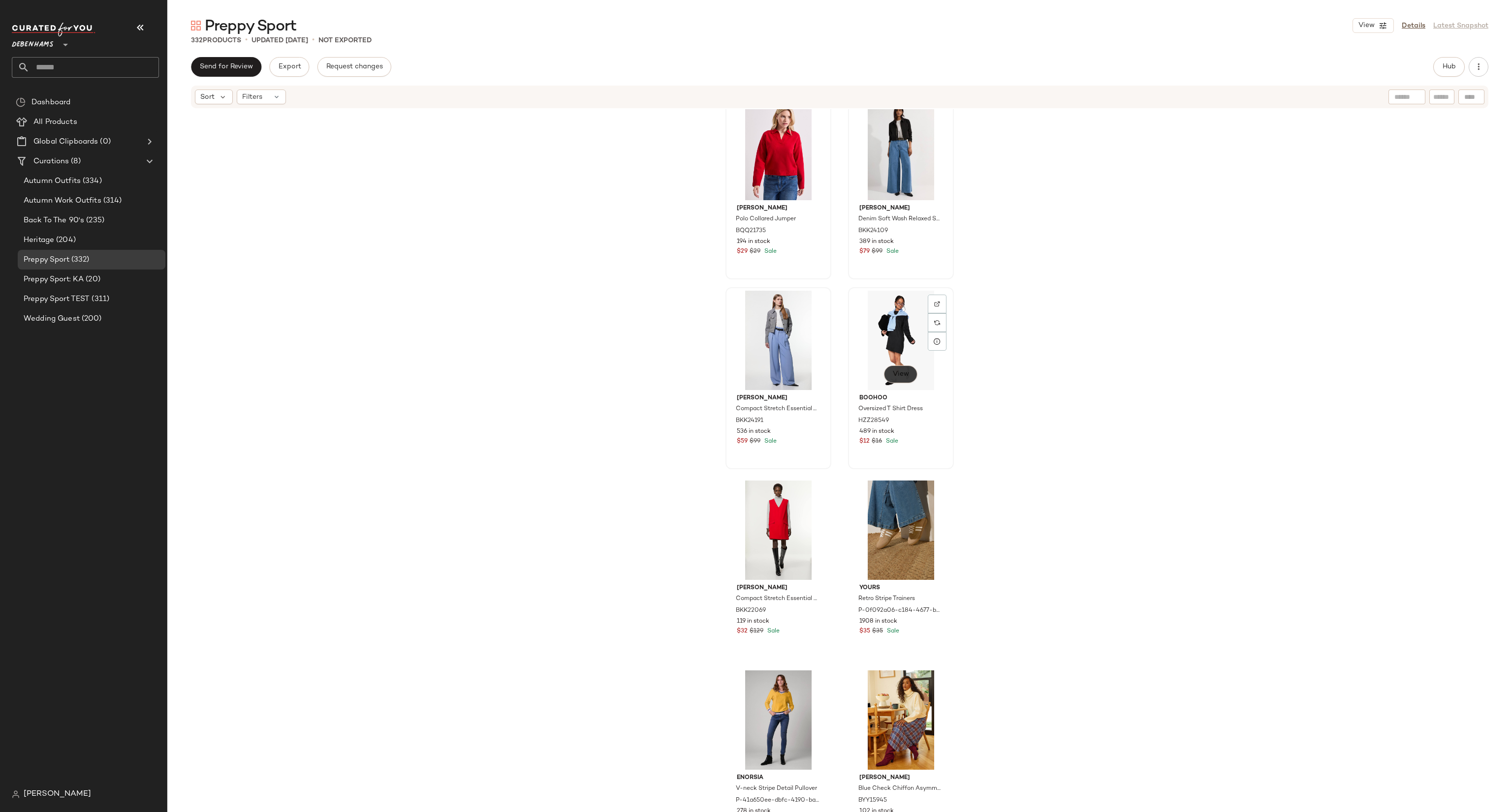
click at [898, 366] on button "View" at bounding box center [900, 374] width 33 height 18
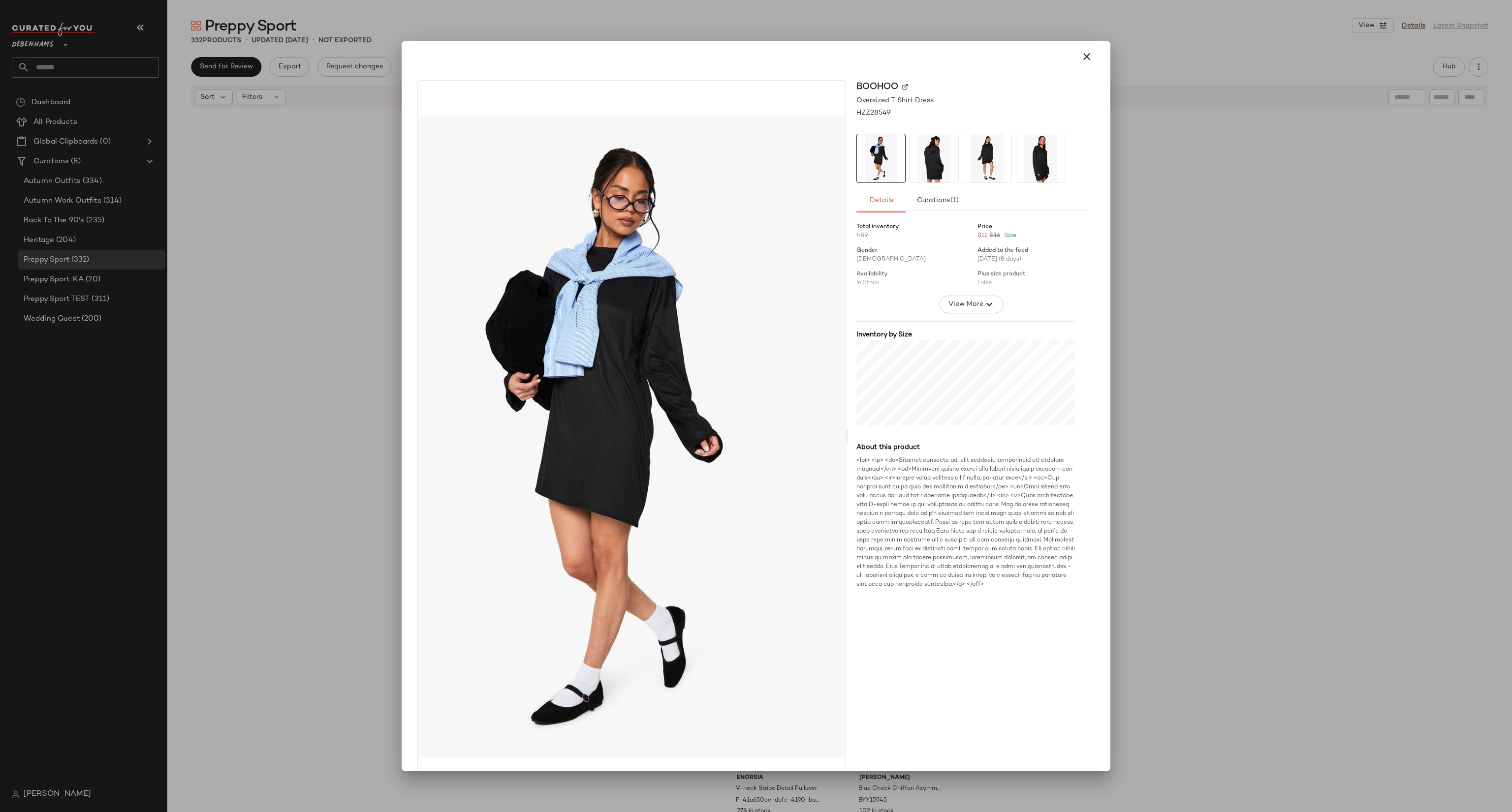
drag, startPoint x: 985, startPoint y: 317, endPoint x: 981, endPoint y: 313, distance: 5.7
click at [983, 315] on div "Total inventory 489 Price $12 $16 Sale Gender [DEMOGRAPHIC_DATA] Added to the f…" at bounding box center [971, 403] width 230 height 373
click at [980, 312] on div "Total inventory 489 Price $12 $16 Sale Gender [DEMOGRAPHIC_DATA] Added to the f…" at bounding box center [971, 403] width 230 height 373
click at [974, 304] on span "View More" at bounding box center [966, 304] width 35 height 12
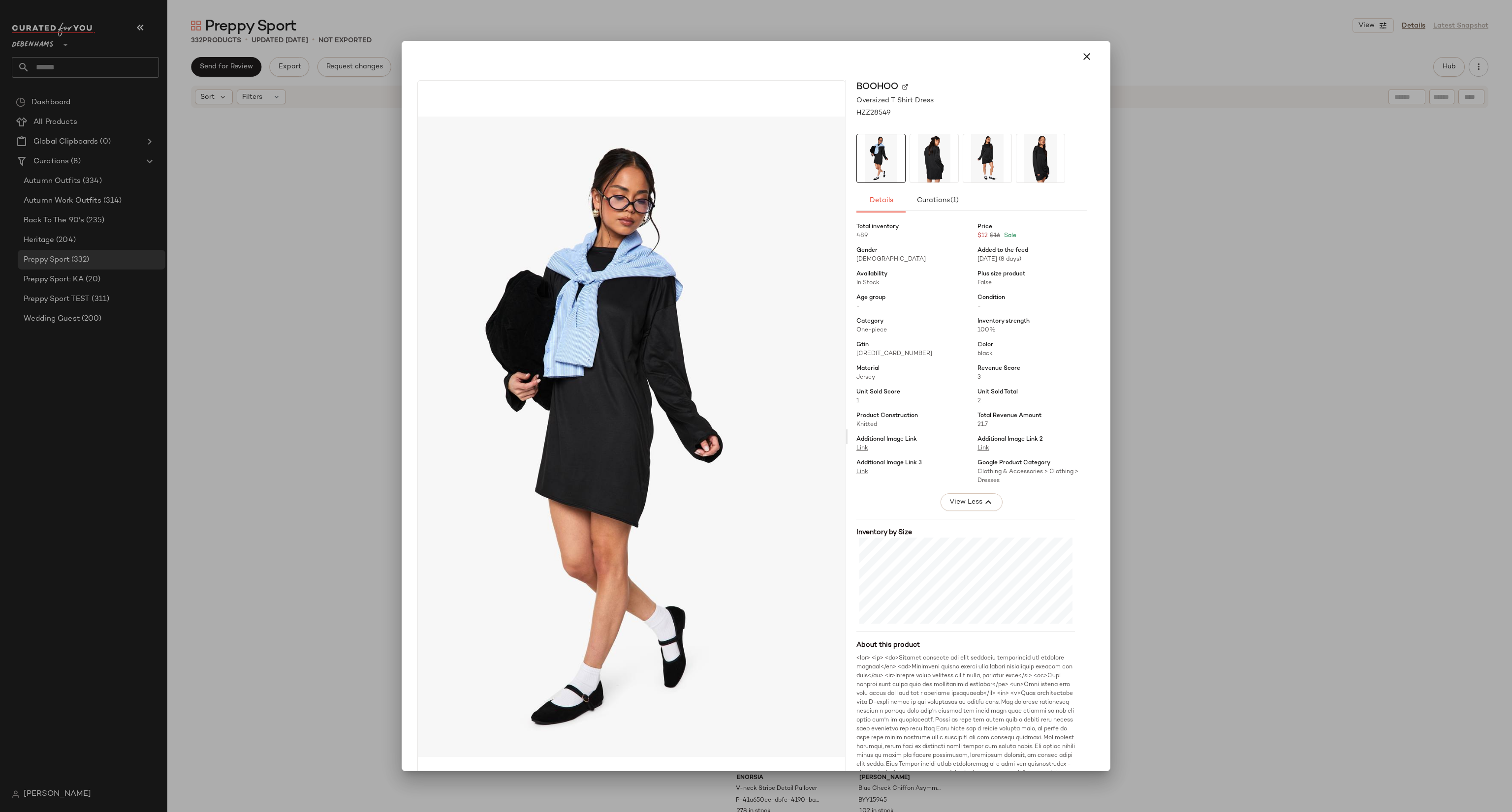
click at [1103, 455] on div "boohoo Oversized T Shirt Dress HZZ28549 Details Curations (1) Total inventory 4…" at bounding box center [756, 407] width 709 height 731
click at [1208, 450] on div at bounding box center [756, 406] width 1512 height 812
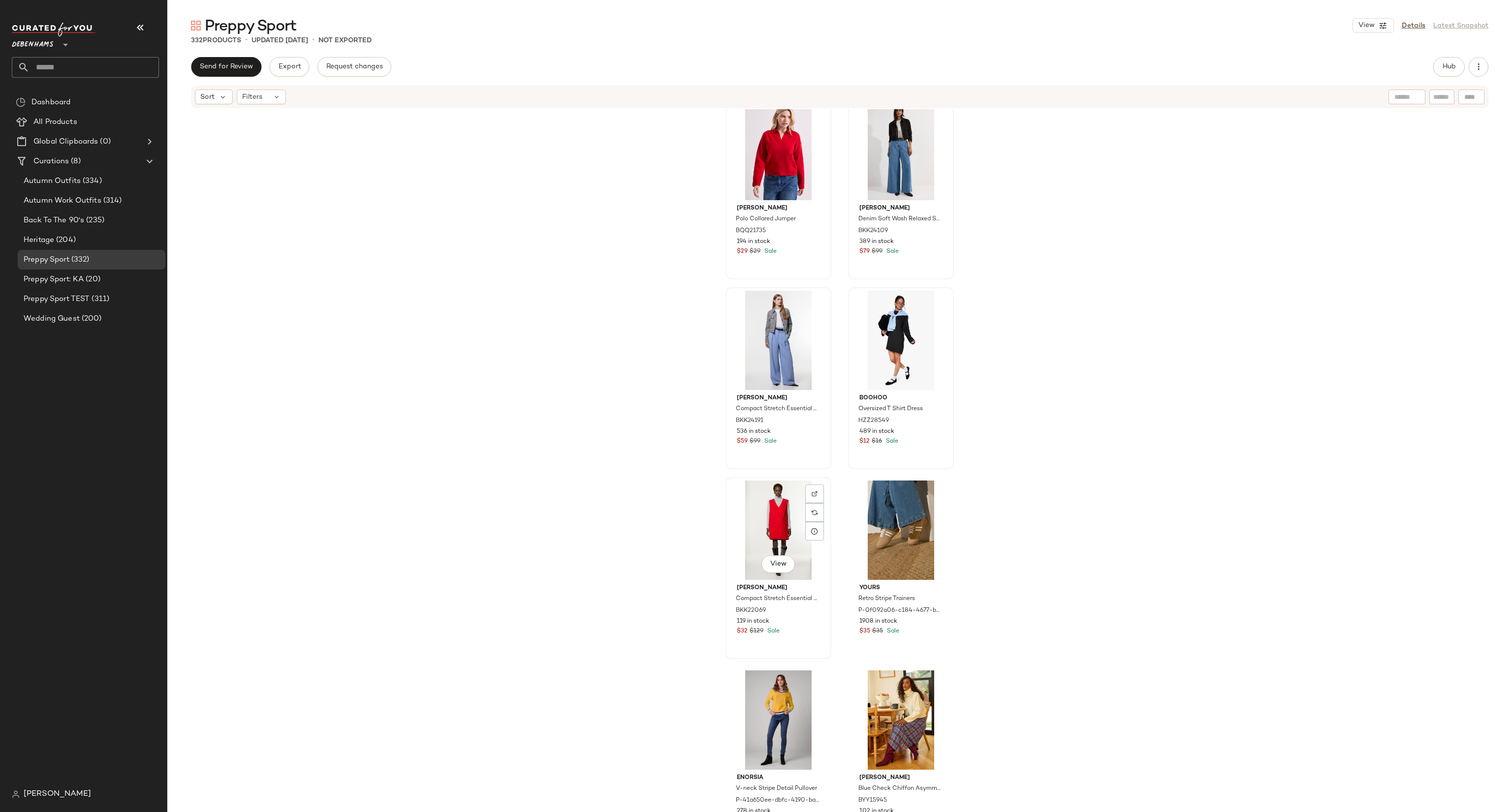
click at [779, 574] on div "View" at bounding box center [778, 566] width 33 height 20
click at [777, 569] on span "View" at bounding box center [778, 564] width 17 height 8
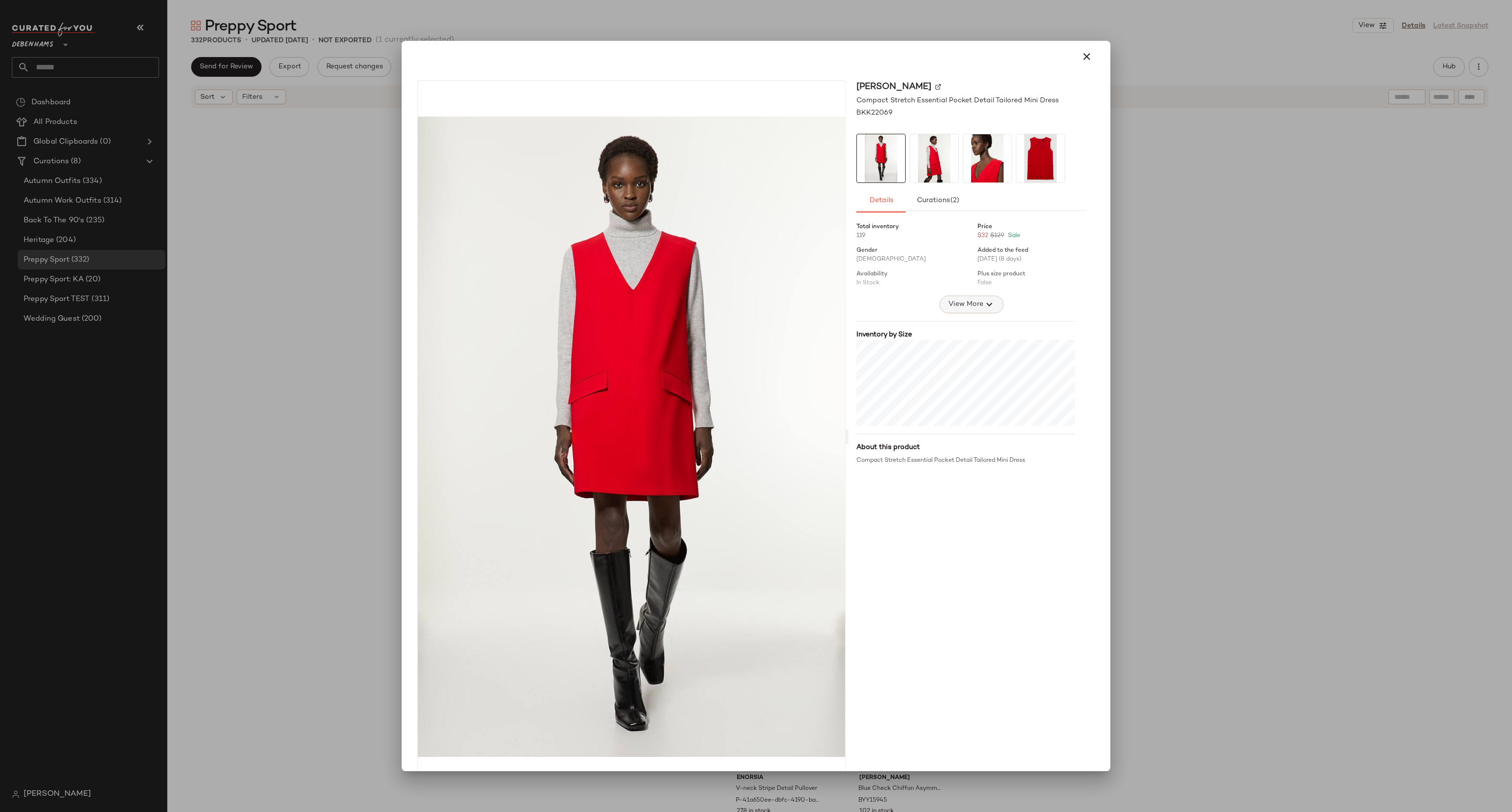
click at [989, 297] on button "View More" at bounding box center [971, 304] width 64 height 18
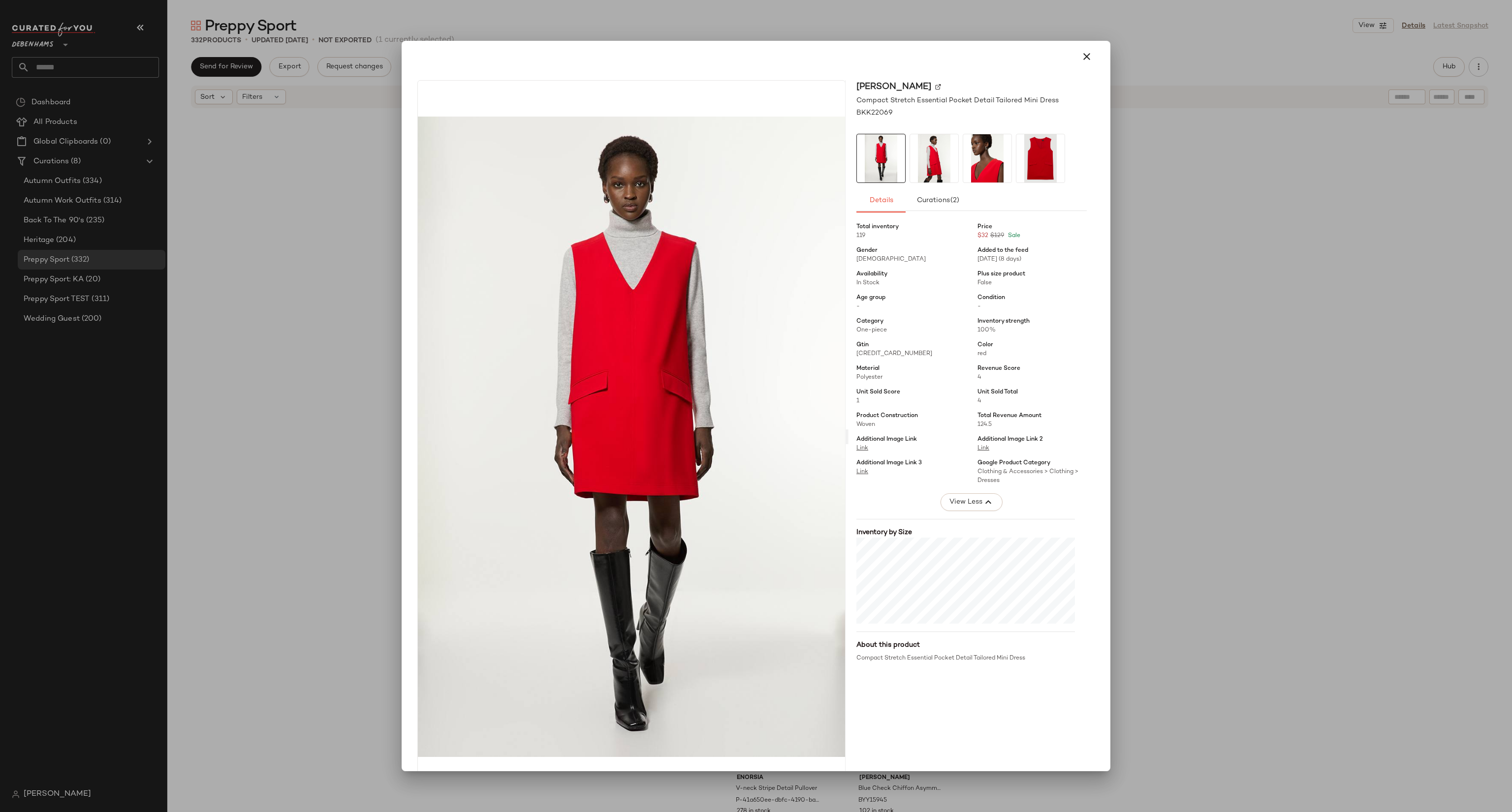
drag, startPoint x: 1136, startPoint y: 374, endPoint x: 1048, endPoint y: 380, distance: 88.2
click at [1136, 373] on div at bounding box center [756, 406] width 1512 height 812
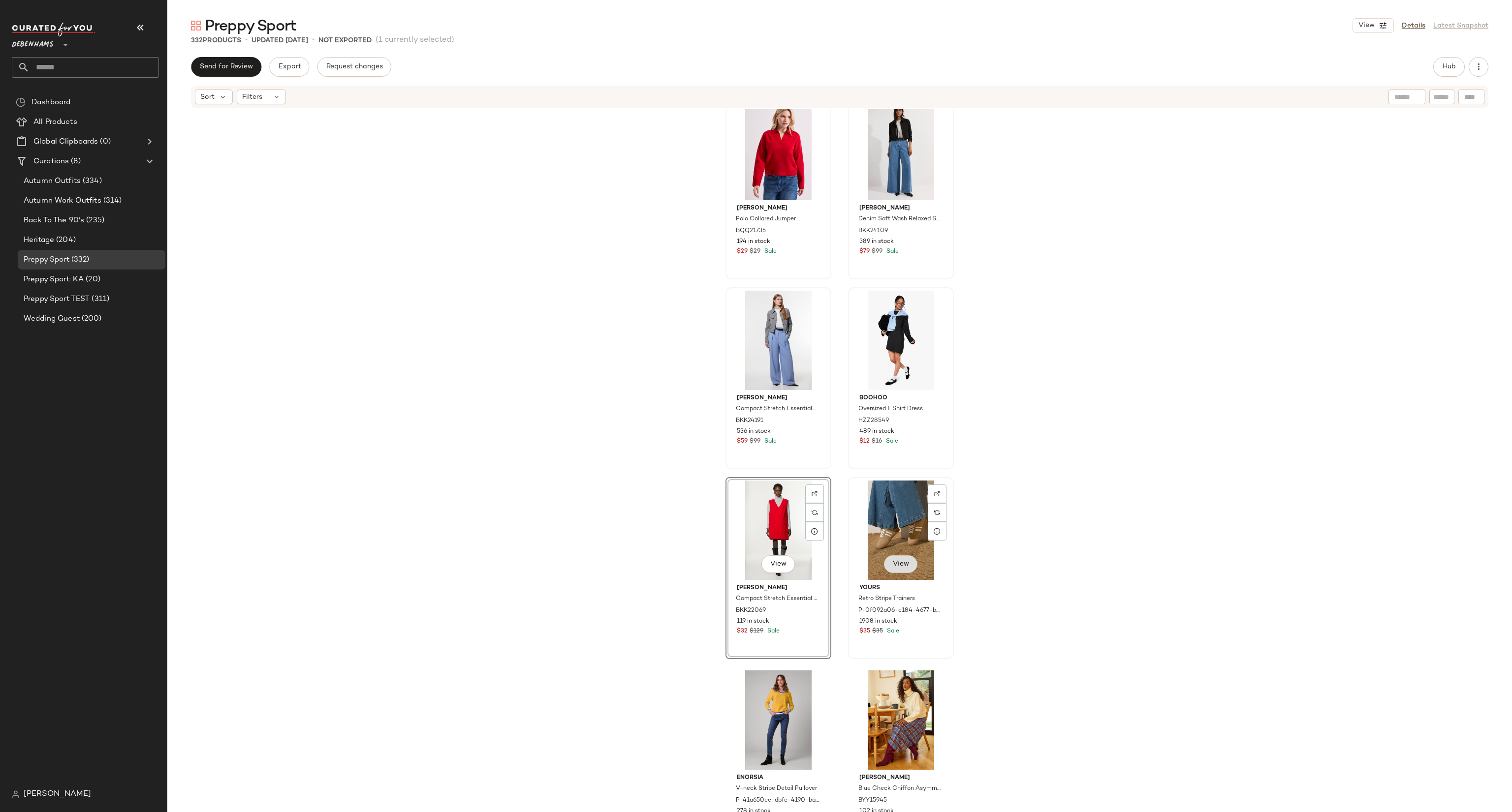
click at [896, 561] on span "View" at bounding box center [900, 564] width 17 height 8
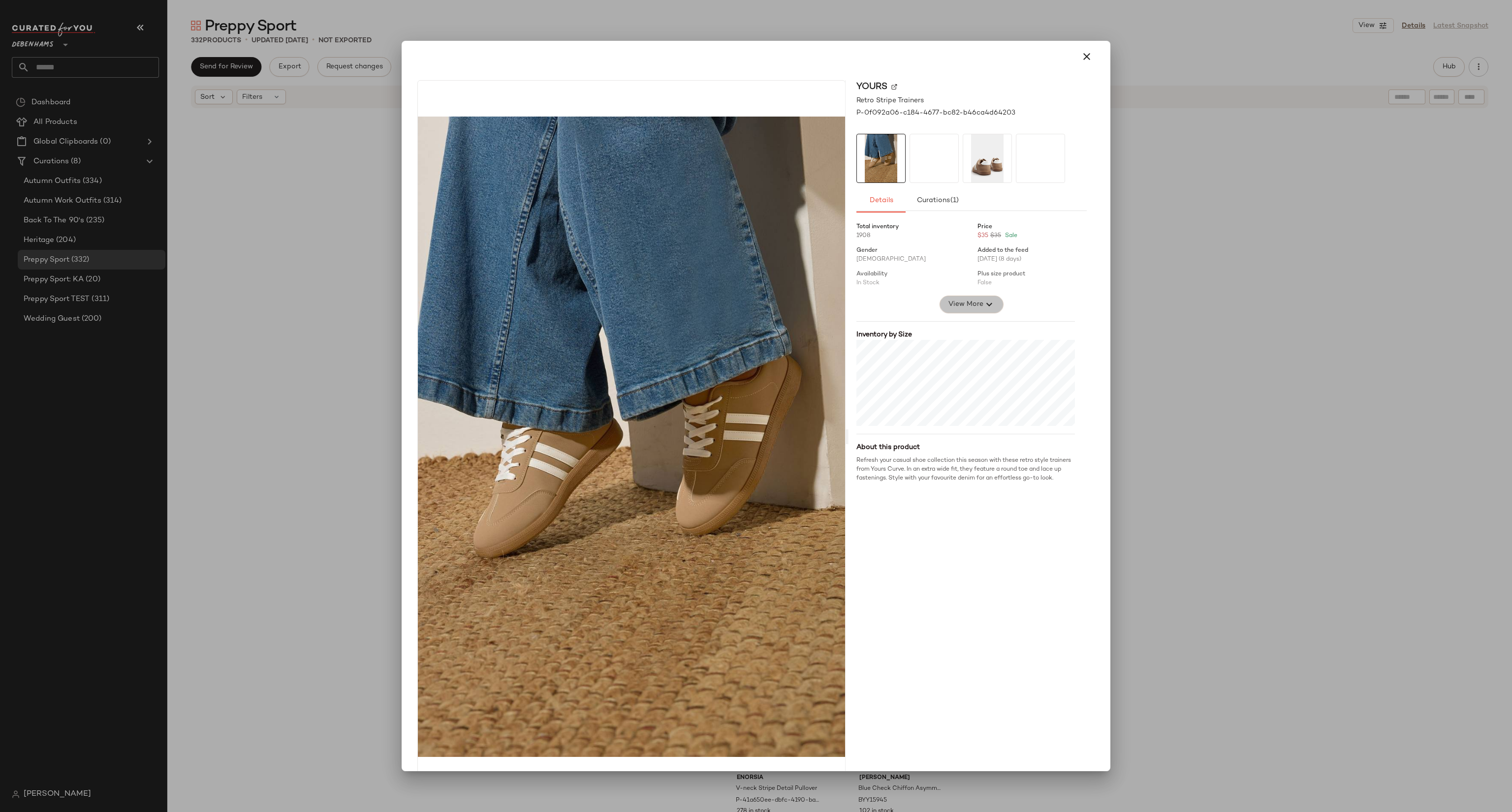
click at [965, 302] on span "View More" at bounding box center [966, 304] width 35 height 12
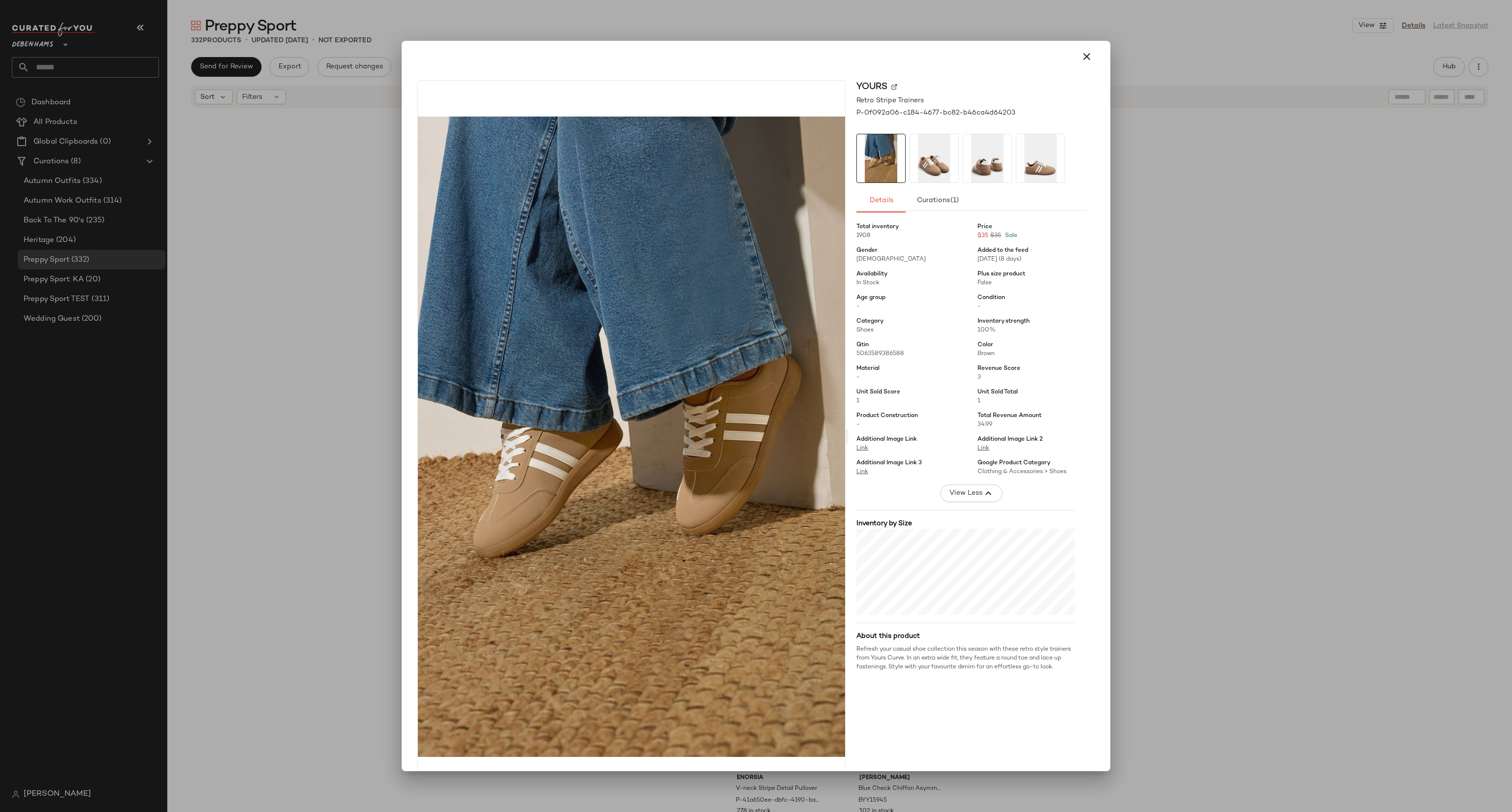
drag, startPoint x: 1213, startPoint y: 350, endPoint x: 1199, endPoint y: 358, distance: 16.1
click at [1213, 350] on div at bounding box center [756, 406] width 1512 height 812
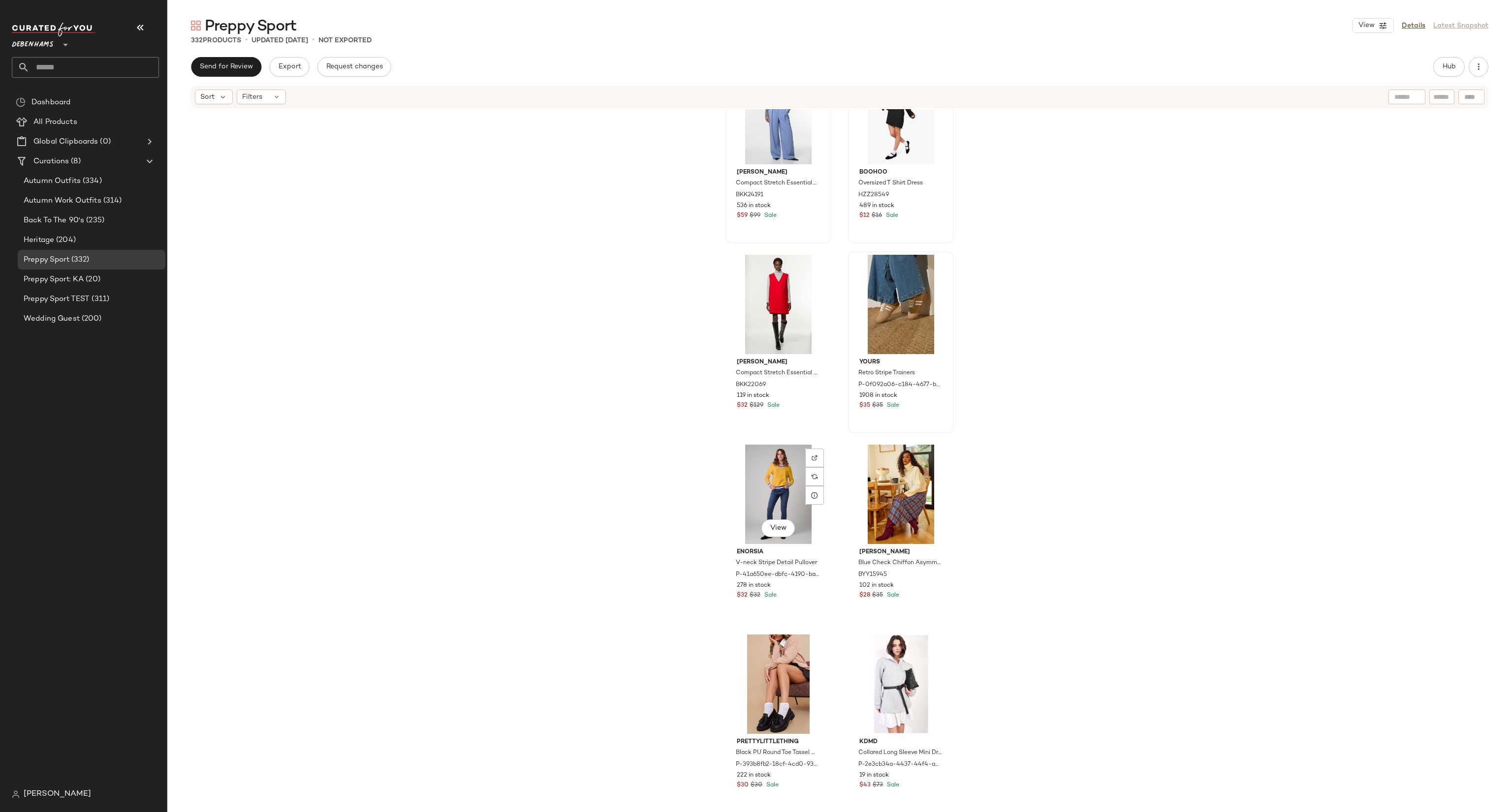
scroll to position [795, 0]
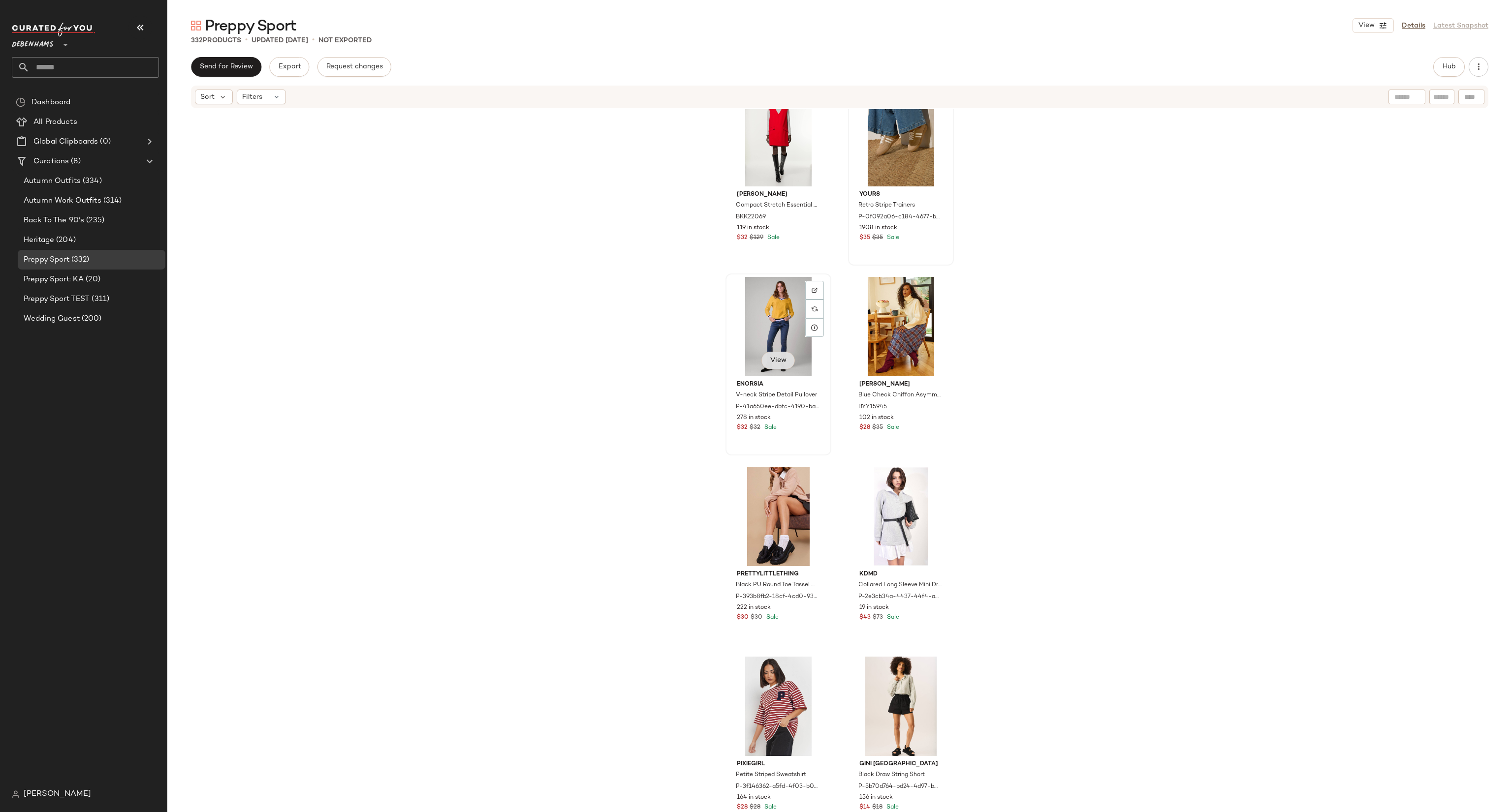
click at [772, 363] on span "View" at bounding box center [778, 360] width 17 height 8
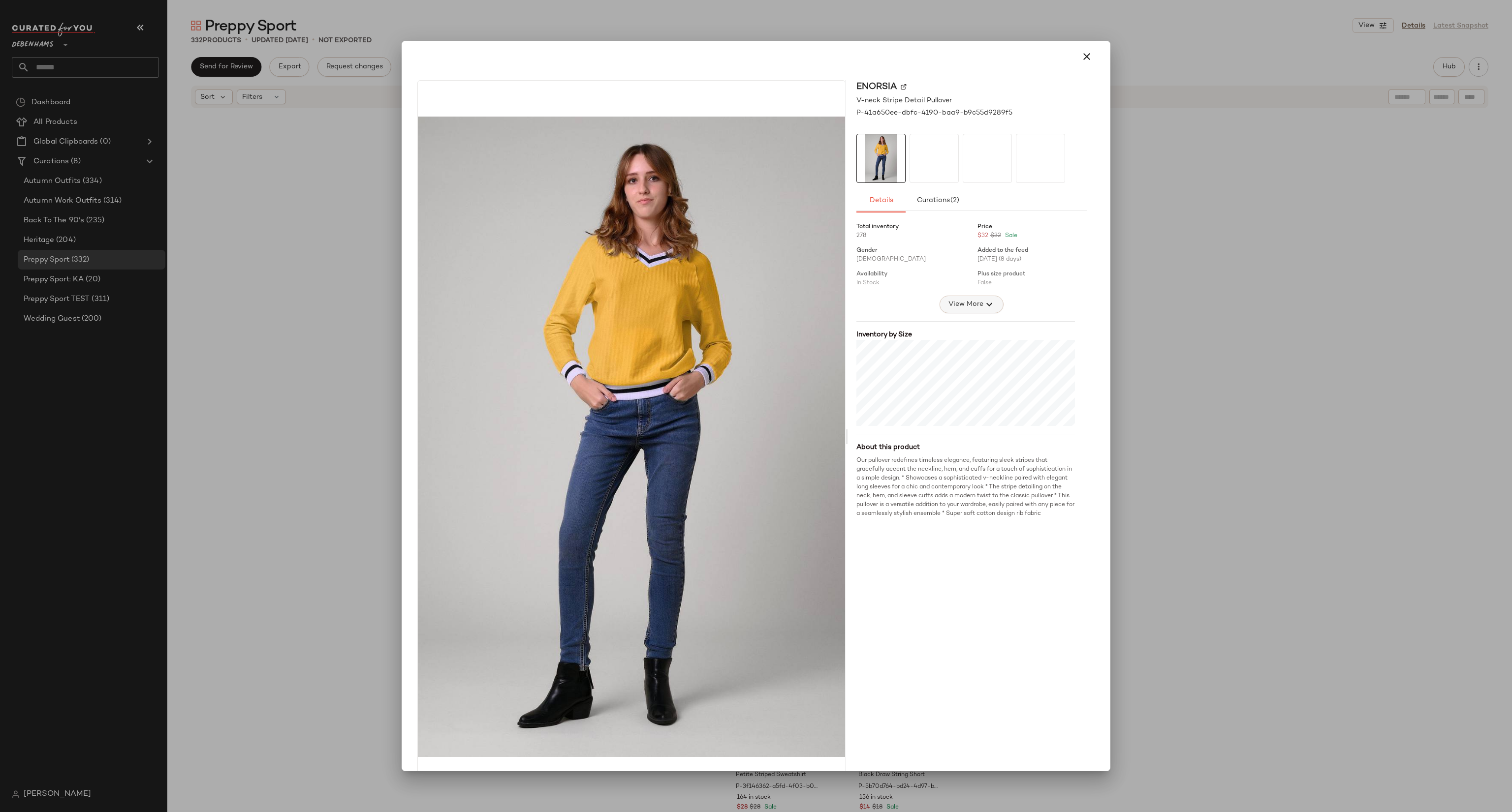
click at [977, 311] on button "View More" at bounding box center [971, 304] width 64 height 18
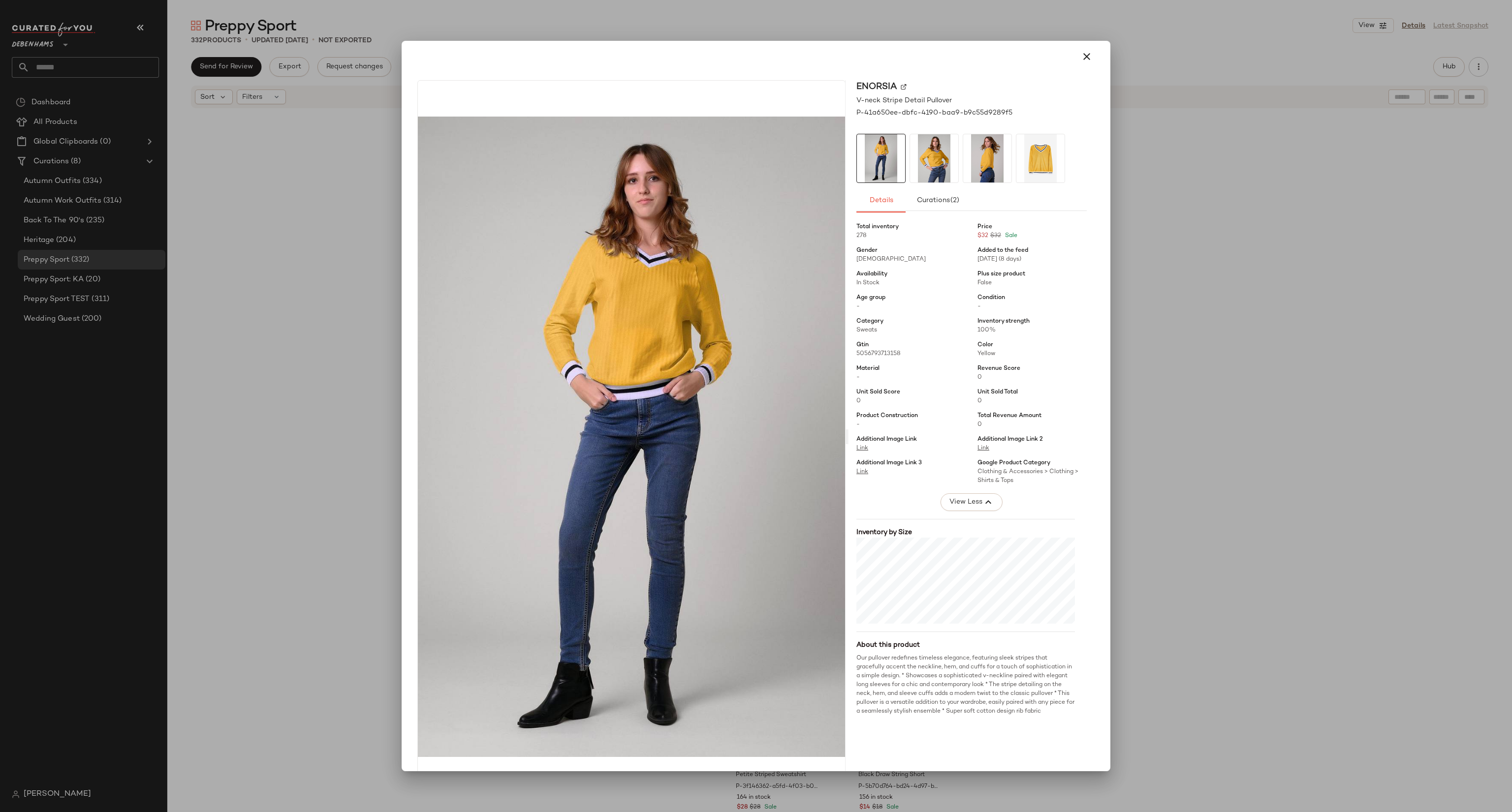
click at [1140, 351] on div at bounding box center [756, 406] width 1512 height 812
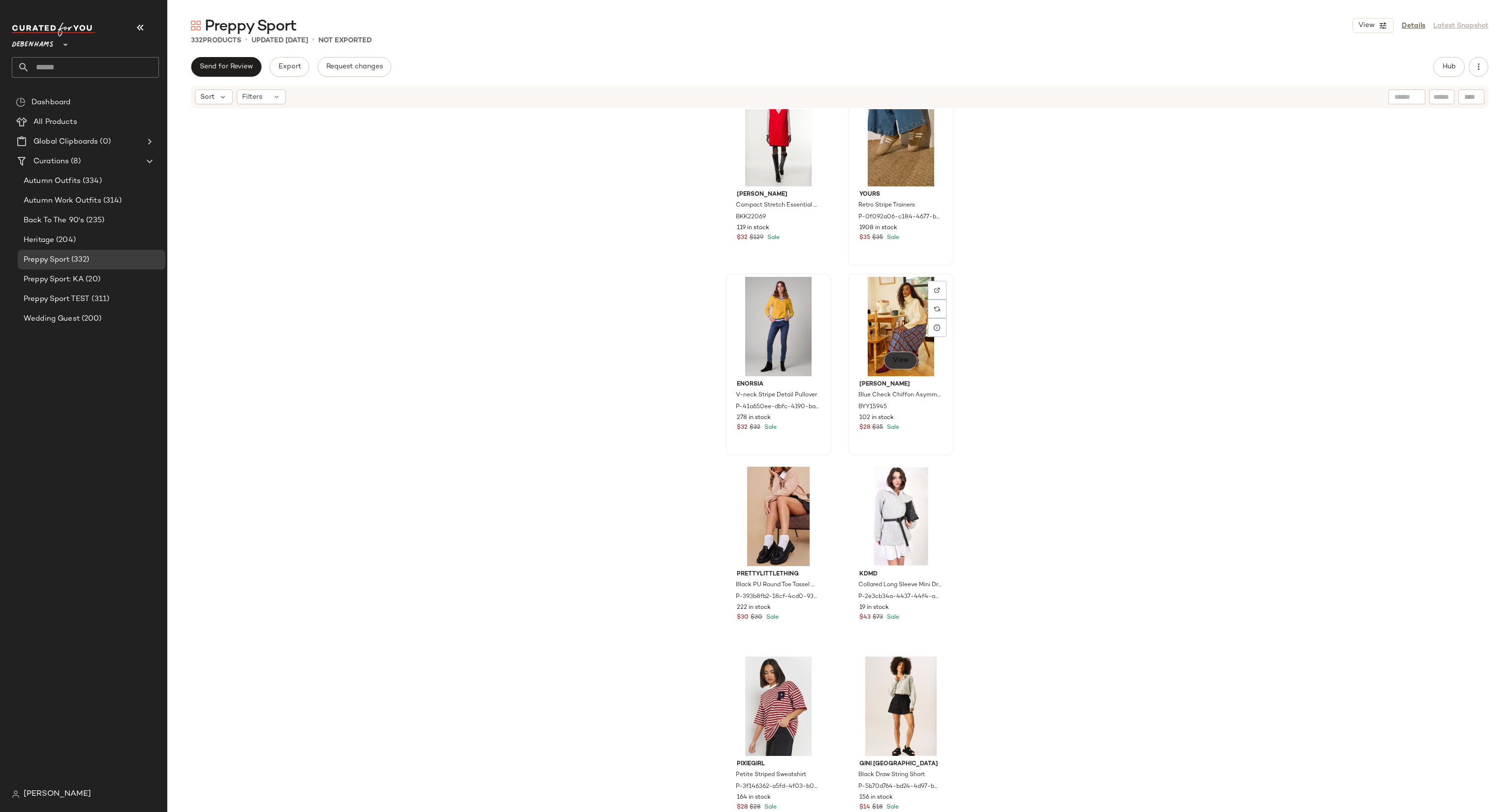
click at [887, 359] on button "View" at bounding box center [900, 361] width 33 height 18
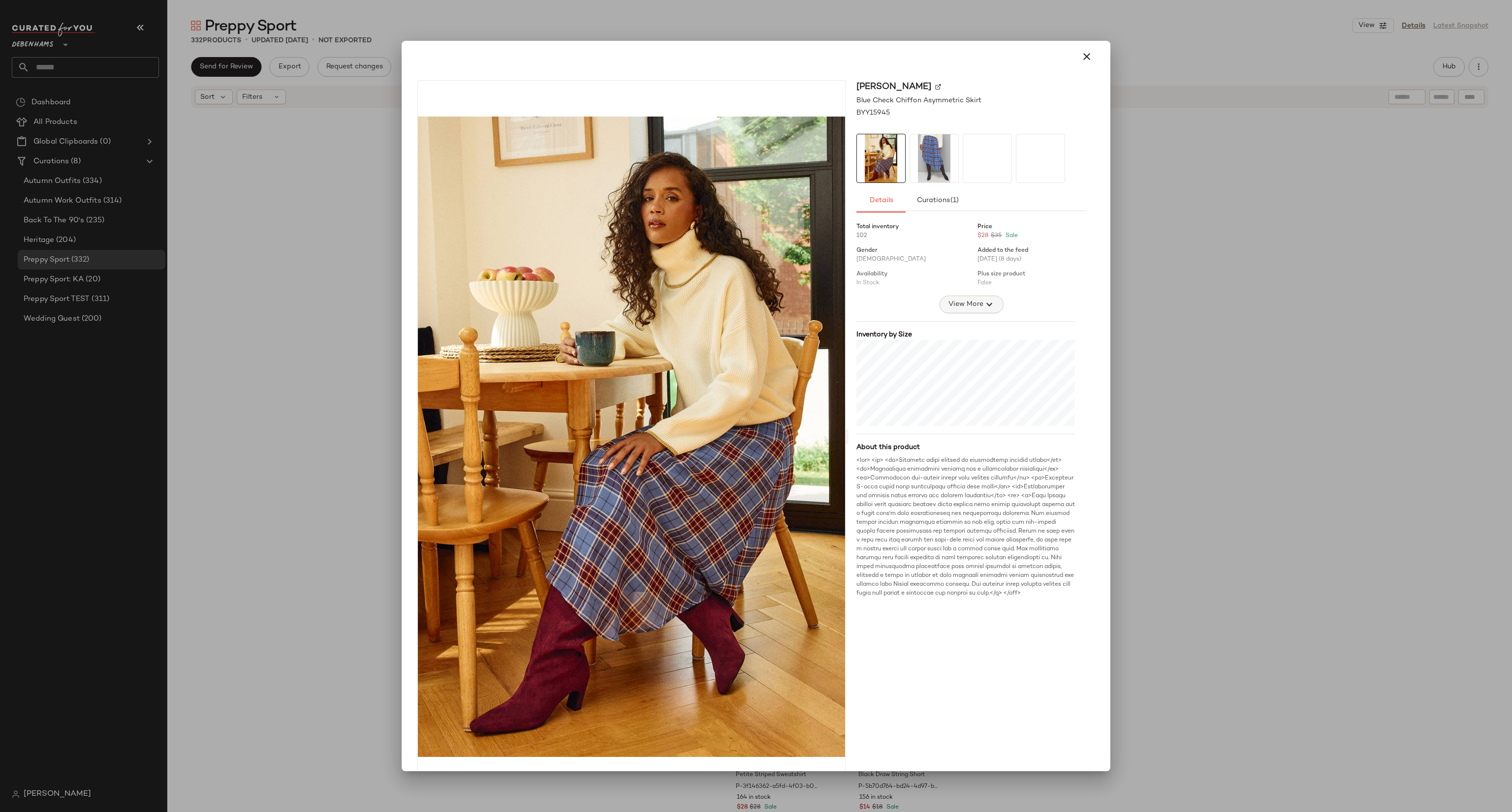
click at [964, 310] on span "View More" at bounding box center [966, 304] width 35 height 12
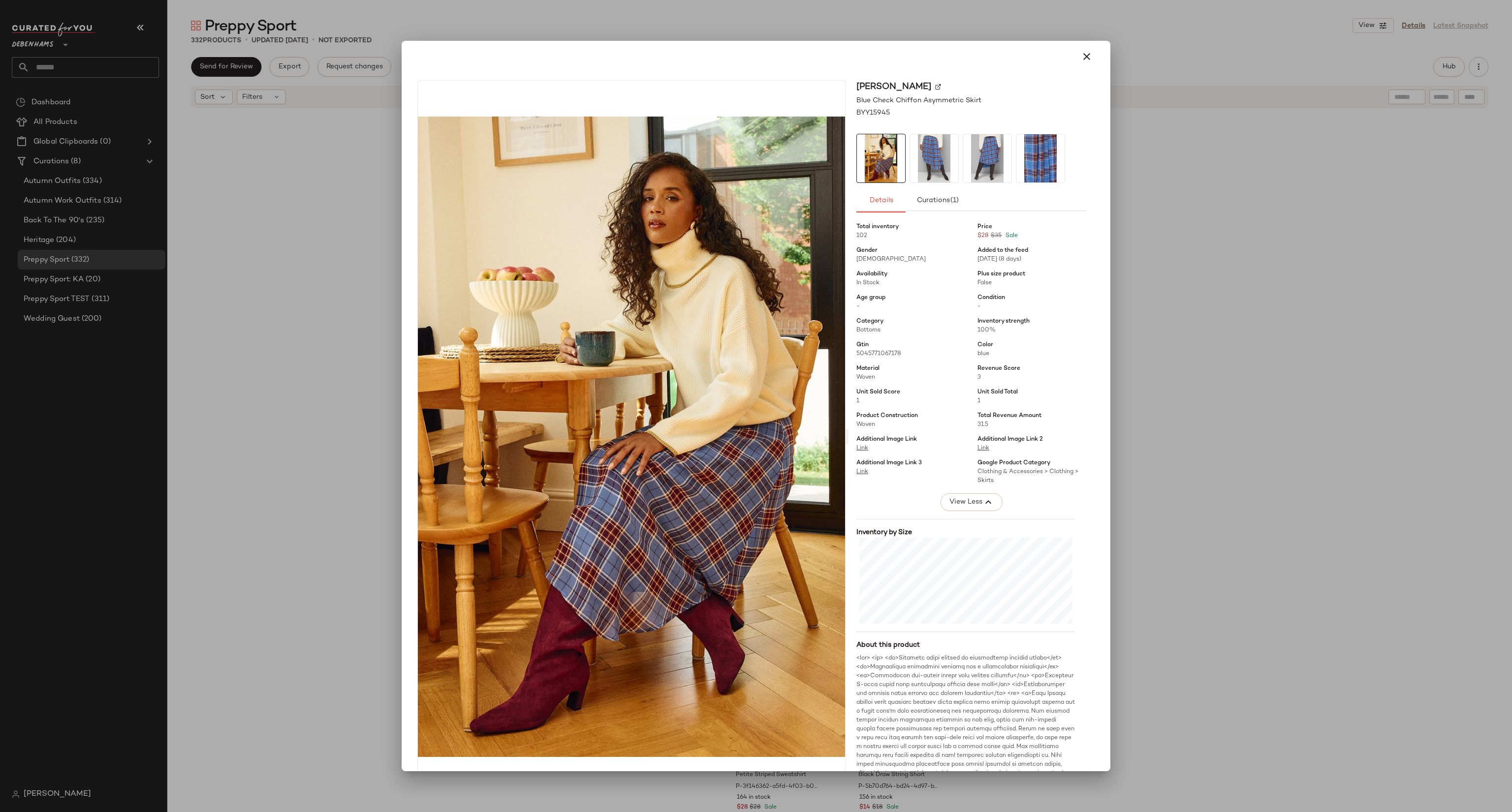
click at [1247, 396] on div at bounding box center [756, 406] width 1512 height 812
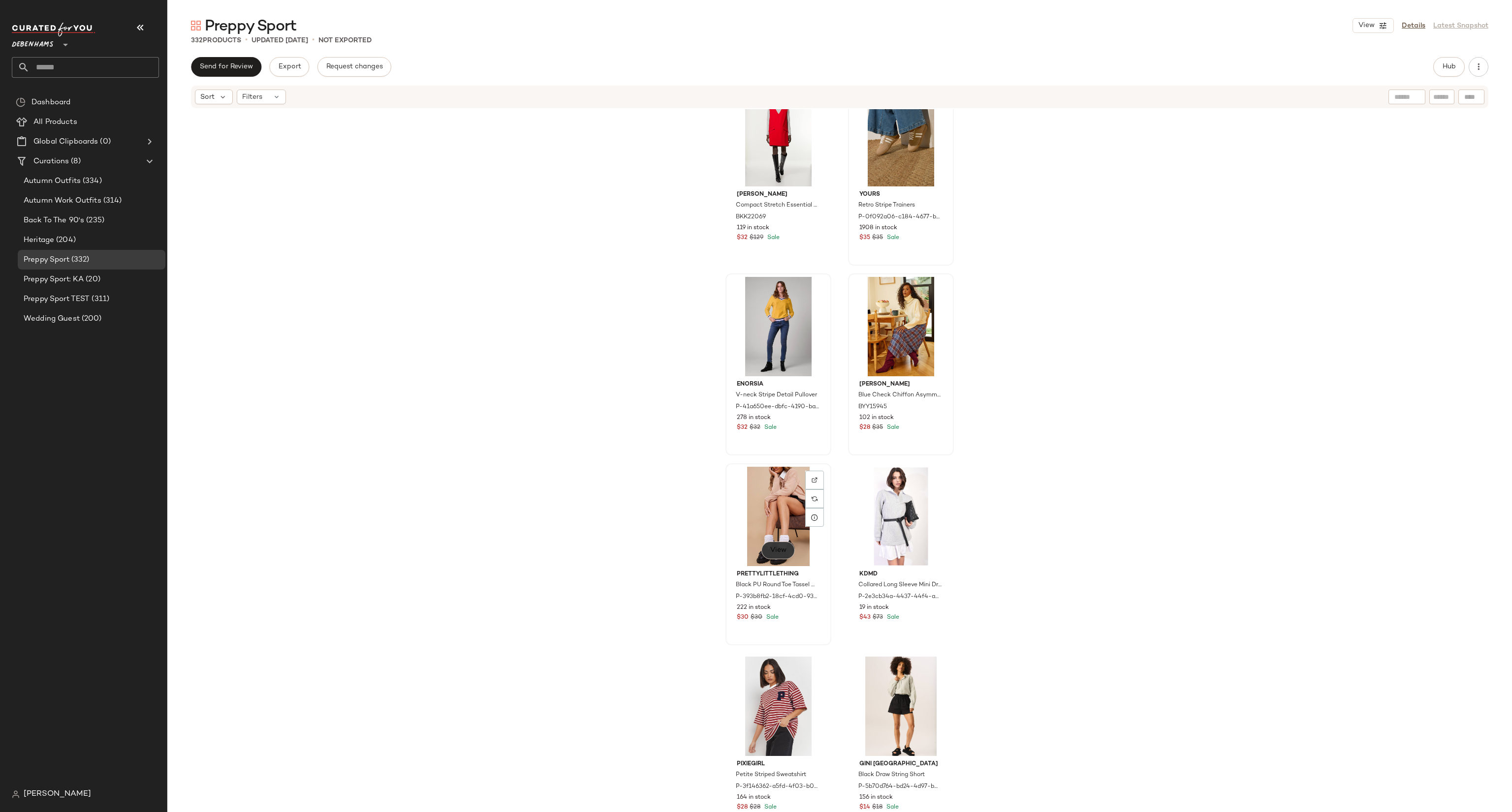
click at [772, 547] on span "View" at bounding box center [778, 550] width 17 height 8
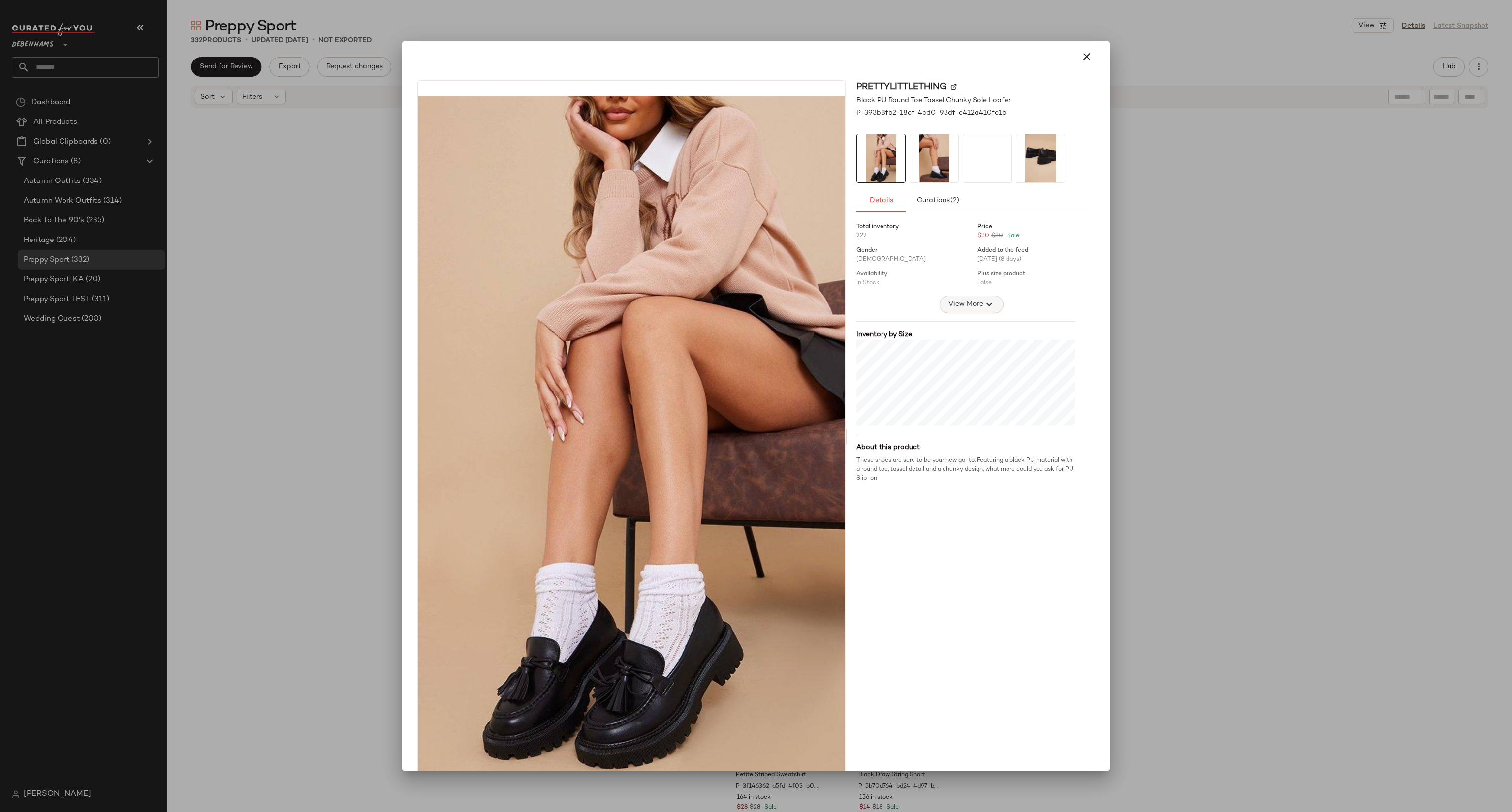
click at [968, 308] on span "View More" at bounding box center [966, 304] width 35 height 12
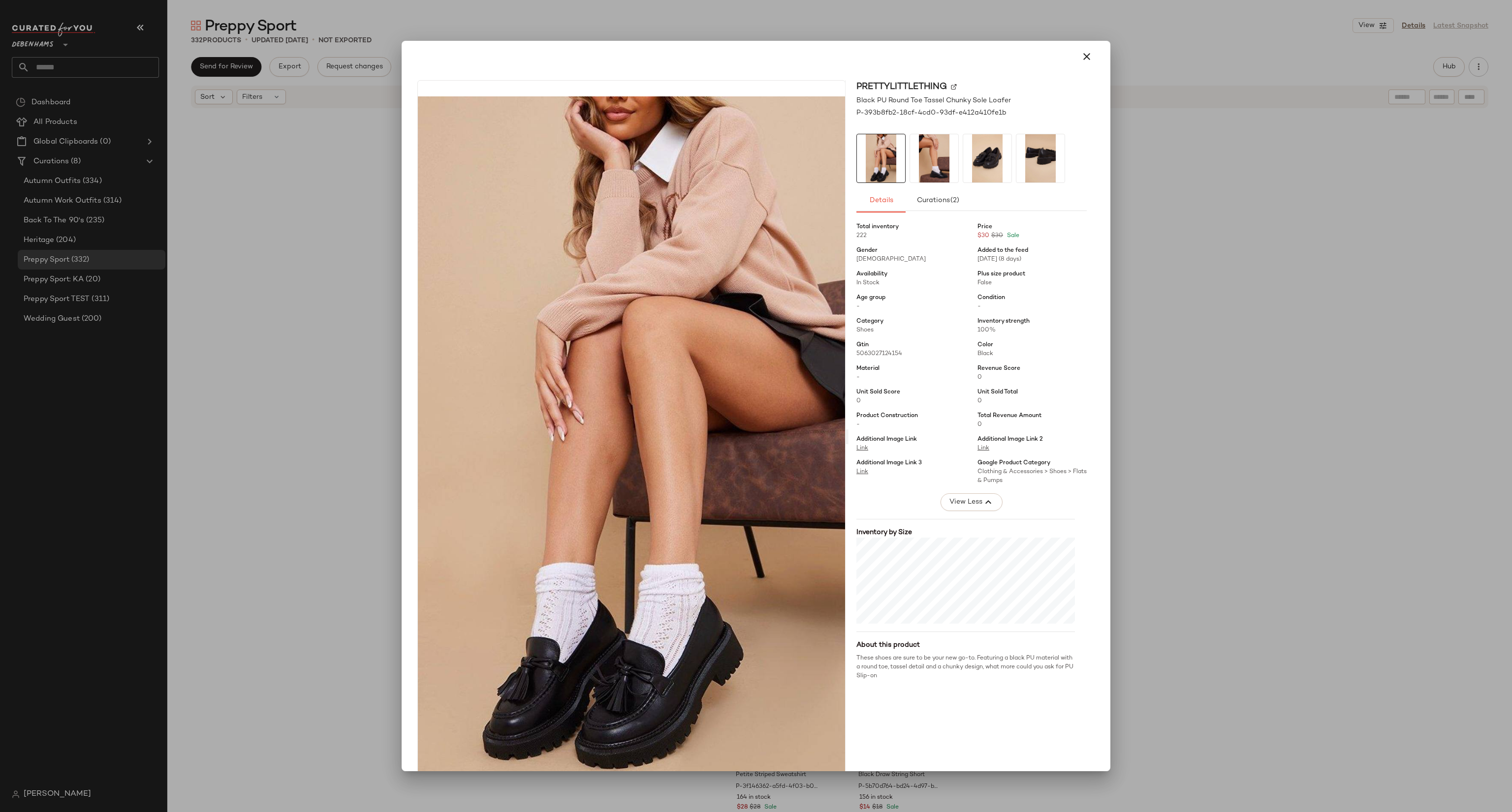
drag, startPoint x: 1187, startPoint y: 366, endPoint x: 1187, endPoint y: 347, distance: 19.0
click at [1199, 358] on div at bounding box center [756, 406] width 1512 height 812
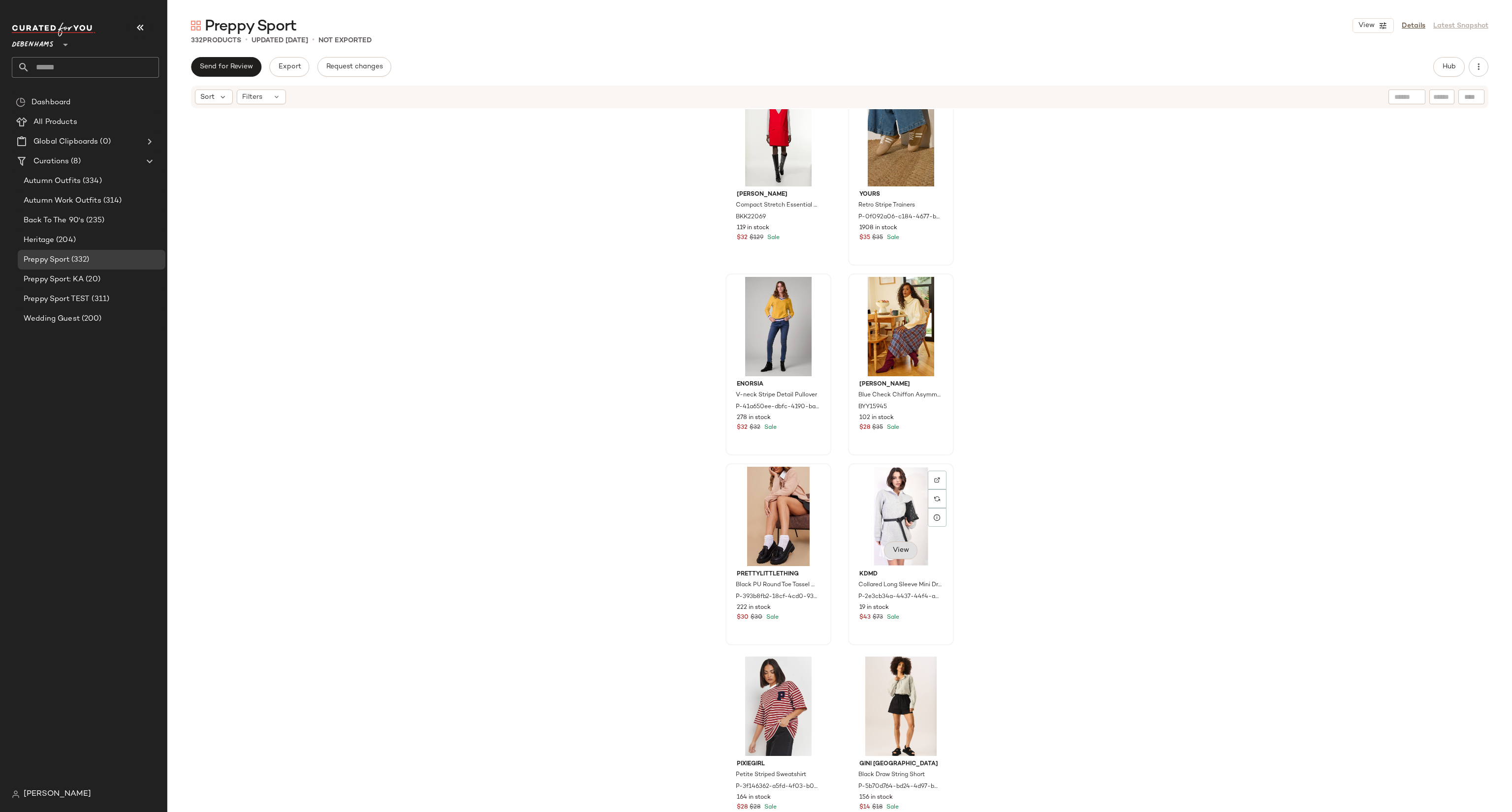
click at [897, 547] on span "View" at bounding box center [900, 550] width 17 height 8
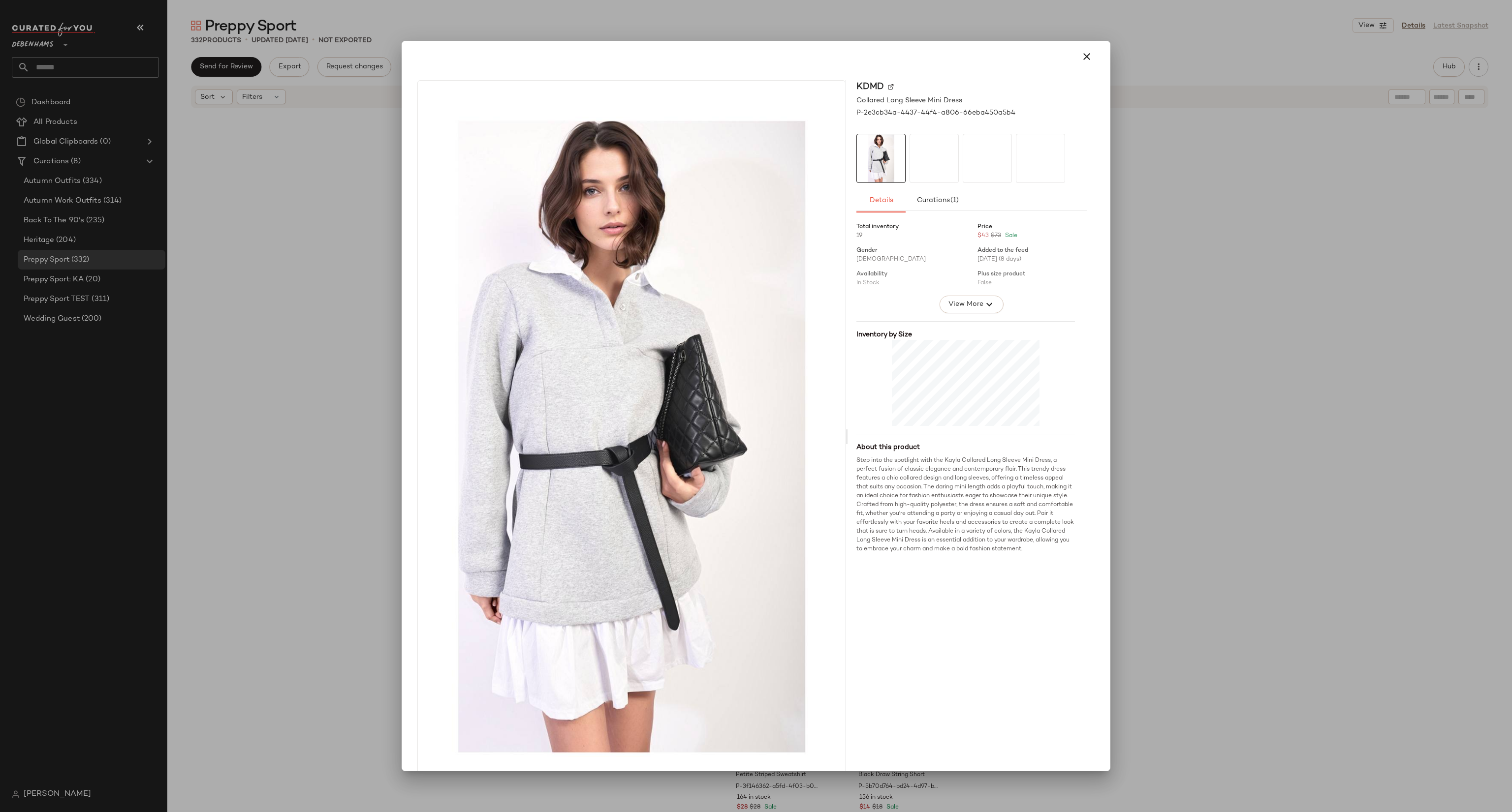
click at [961, 315] on div "Total inventory 19 Price $43 $73 Sale Gender [DEMOGRAPHIC_DATA] Added to the fe…" at bounding box center [971, 385] width 230 height 337
click at [971, 300] on span "View More" at bounding box center [966, 304] width 35 height 12
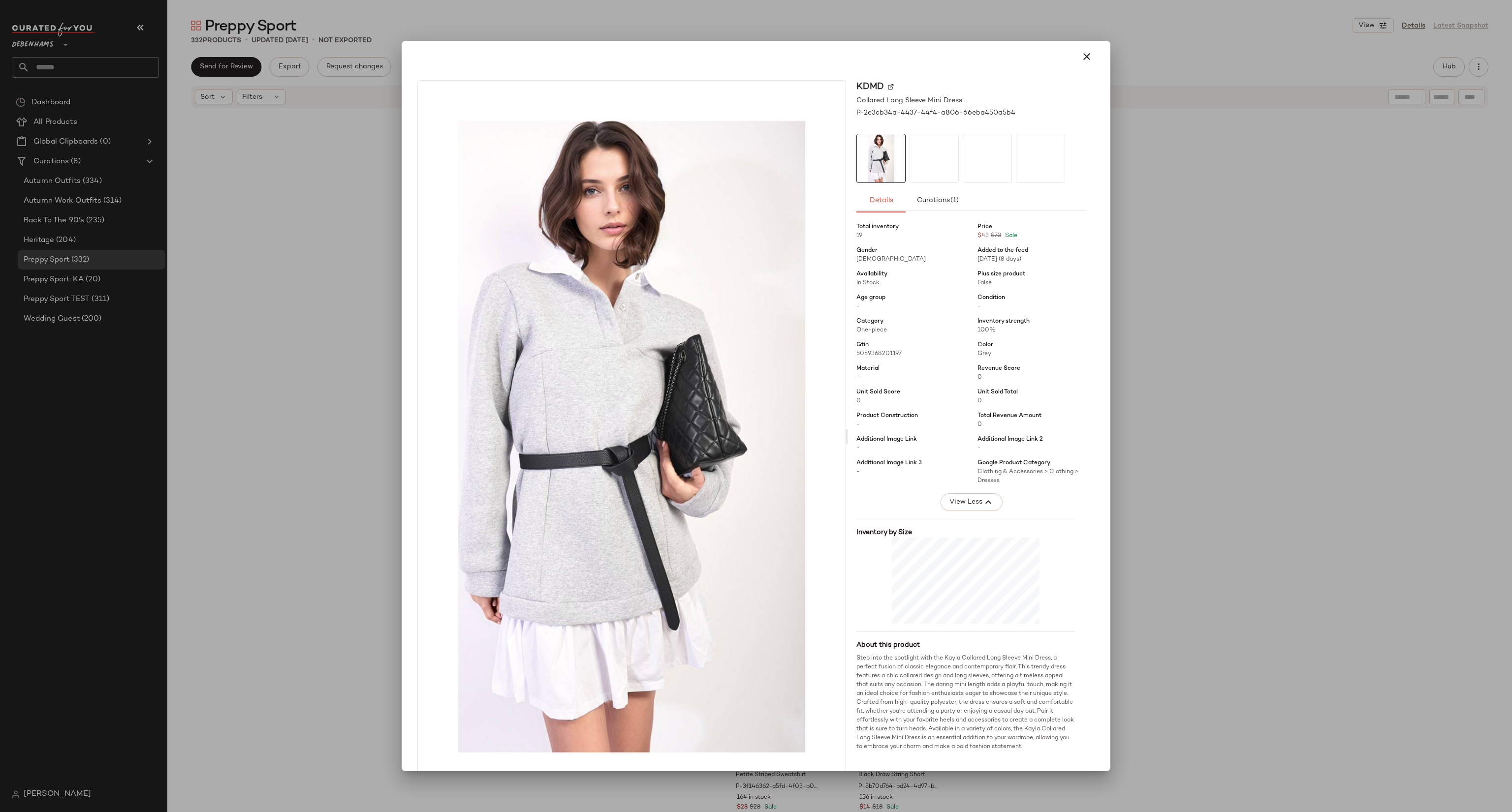
click at [1294, 367] on div at bounding box center [756, 406] width 1512 height 812
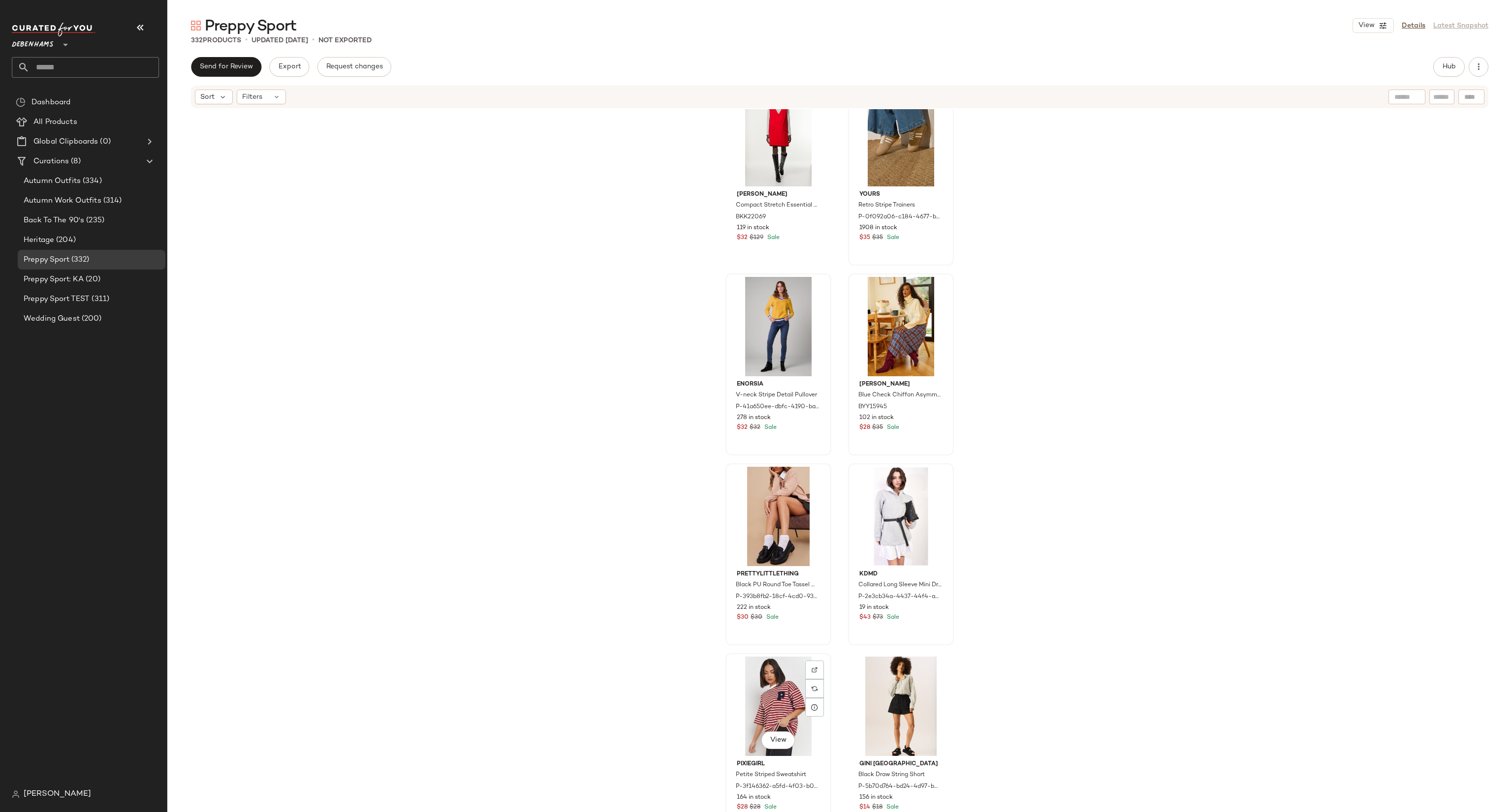
click at [774, 750] on div "View" at bounding box center [778, 742] width 33 height 20
click at [770, 745] on button "View" at bounding box center [778, 740] width 33 height 18
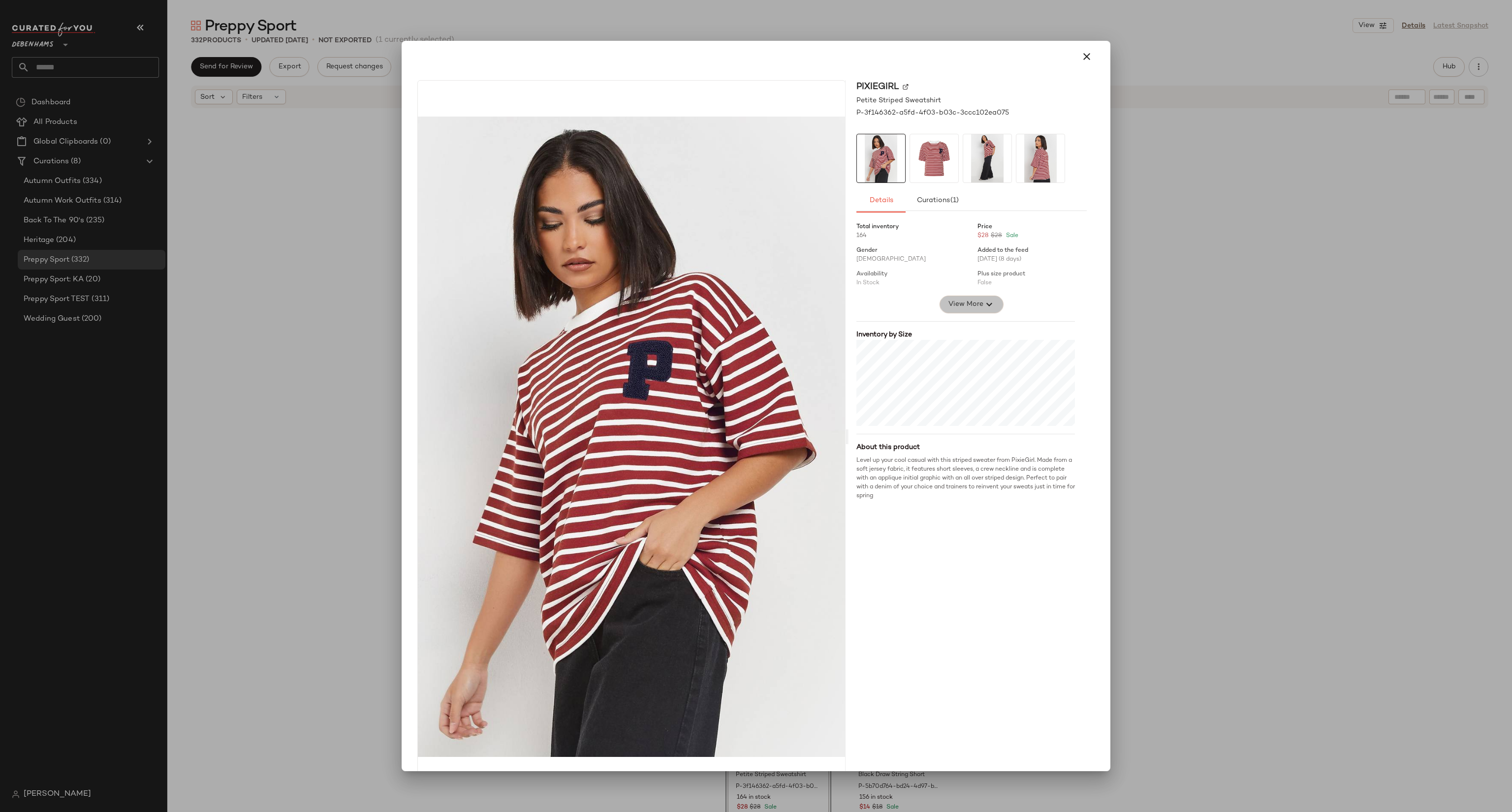
click at [967, 303] on span "View More" at bounding box center [966, 304] width 35 height 12
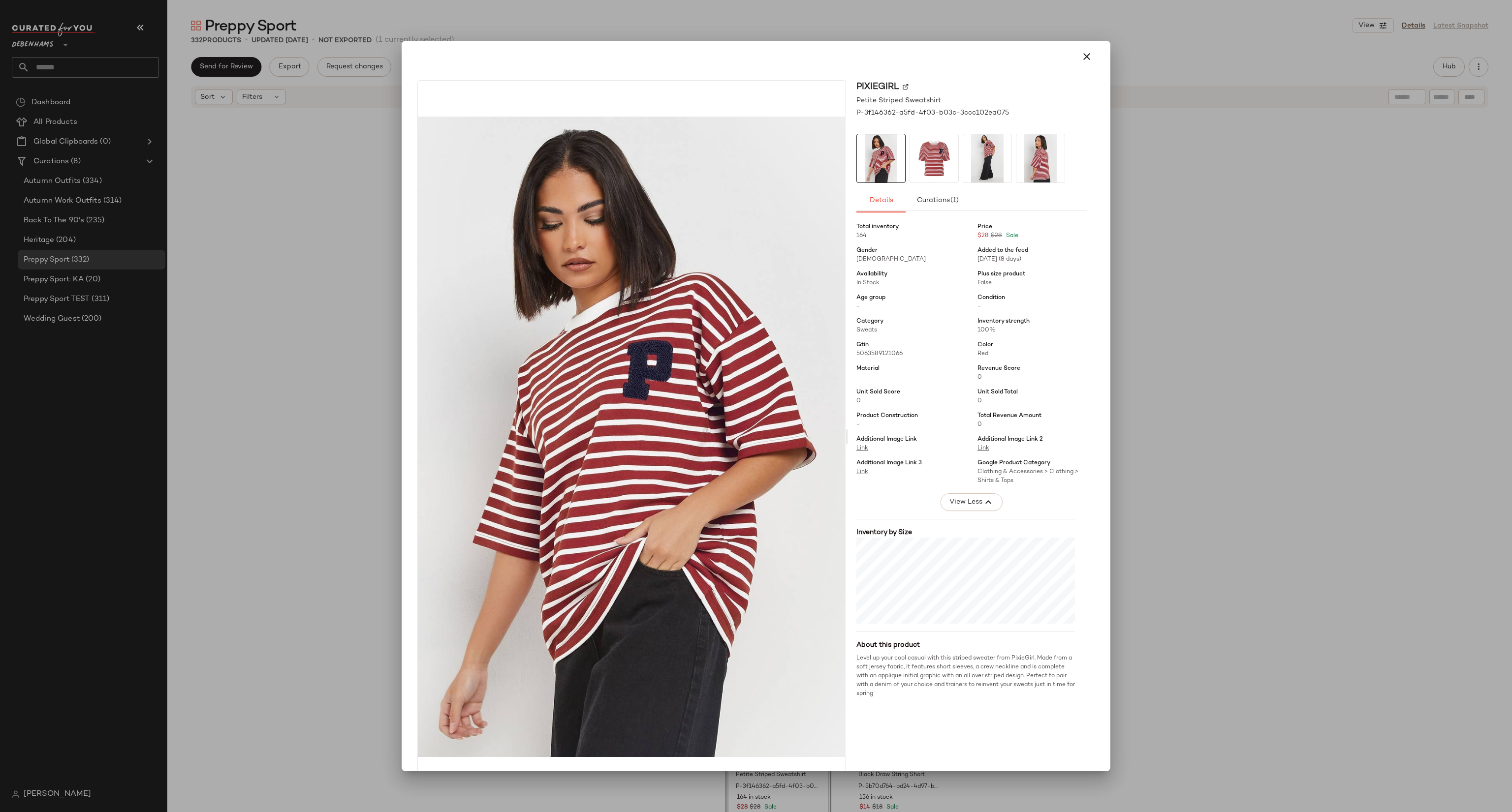
drag, startPoint x: 1444, startPoint y: 343, endPoint x: 1444, endPoint y: 334, distance: 9.0
click at [1444, 334] on div at bounding box center [756, 406] width 1512 height 812
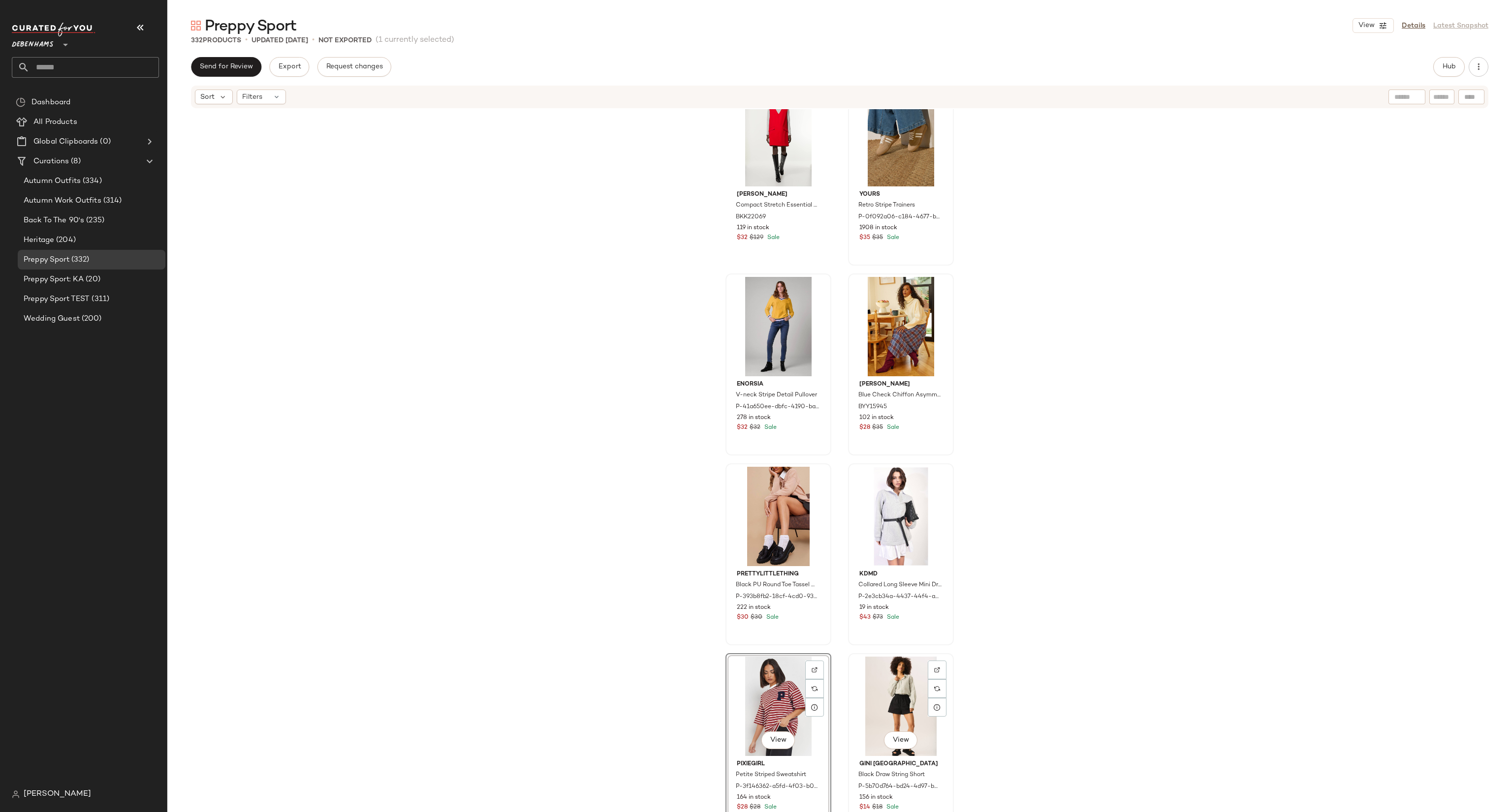
click at [887, 730] on div "View" at bounding box center [901, 706] width 99 height 99
click at [895, 742] on span "View" at bounding box center [900, 740] width 17 height 8
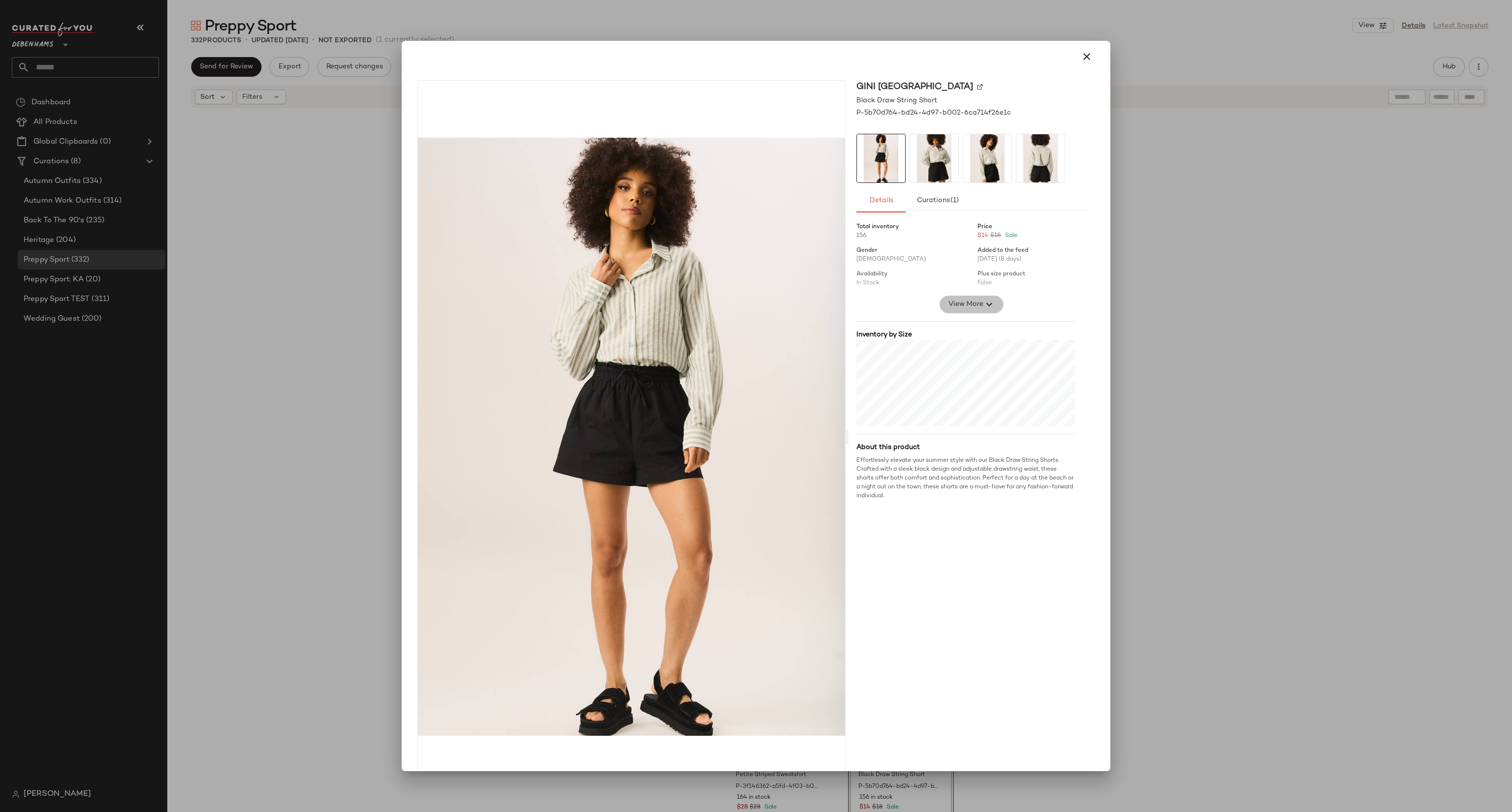
click at [965, 297] on button "View More" at bounding box center [971, 304] width 64 height 18
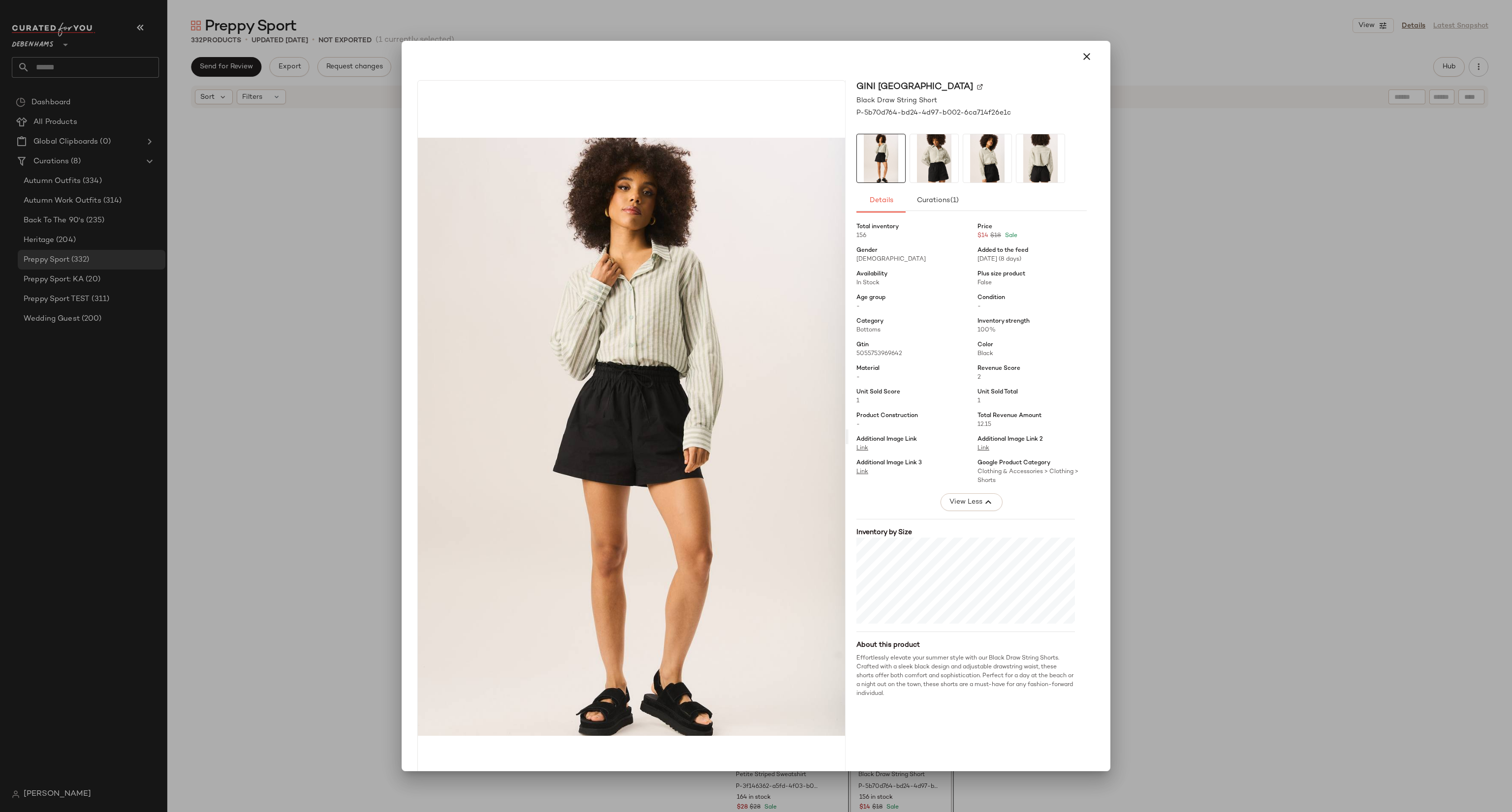
drag, startPoint x: 1146, startPoint y: 302, endPoint x: 1157, endPoint y: 318, distance: 19.4
click at [1154, 313] on div at bounding box center [756, 406] width 1512 height 812
